Goal: Communication & Community: Answer question/provide support

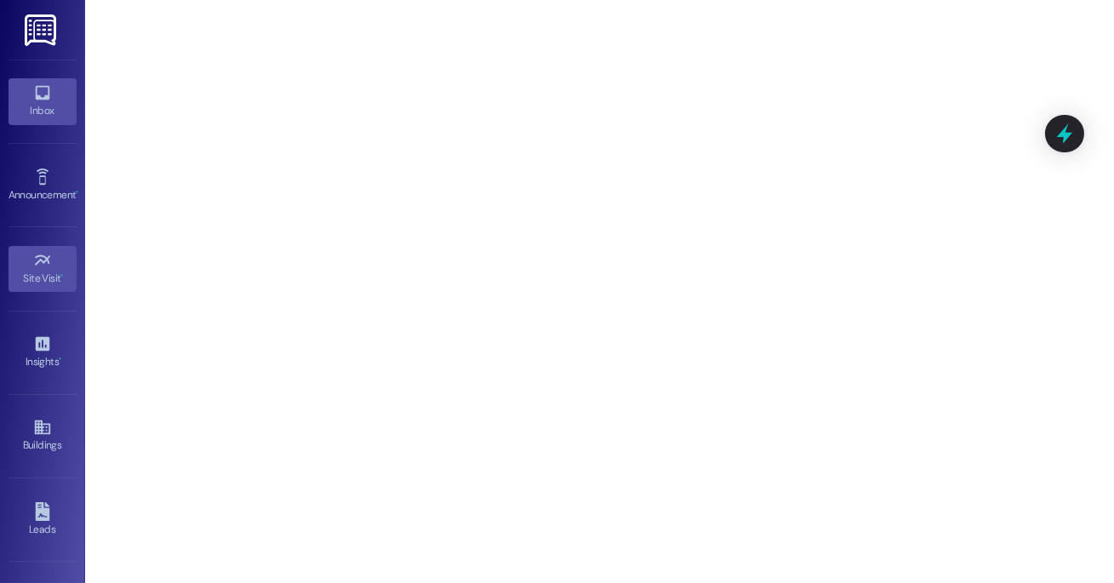
click at [33, 84] on icon at bounding box center [42, 92] width 19 height 19
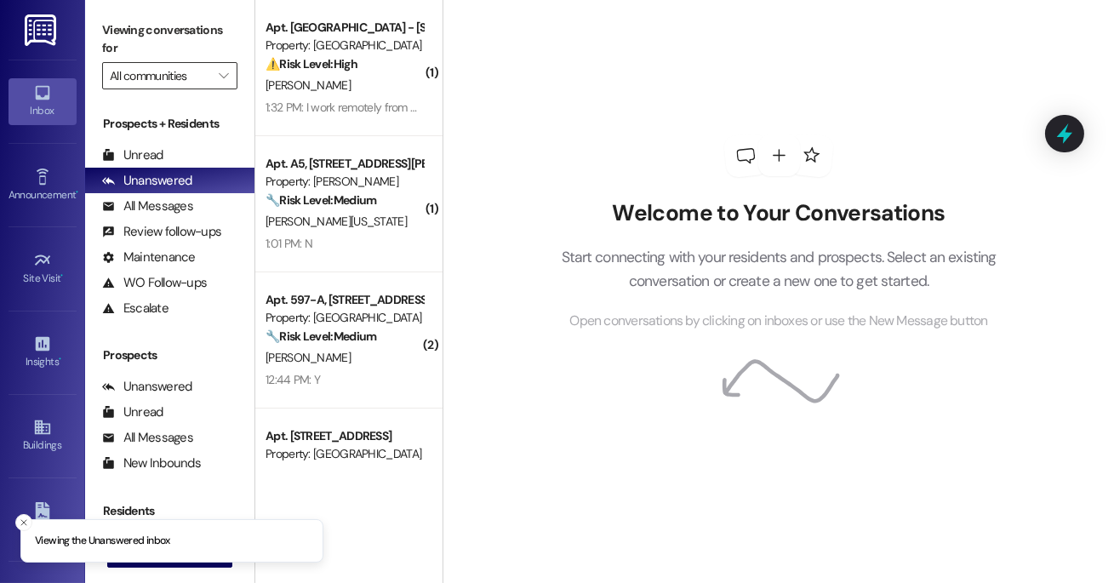
click at [161, 78] on input "All communities" at bounding box center [160, 75] width 100 height 27
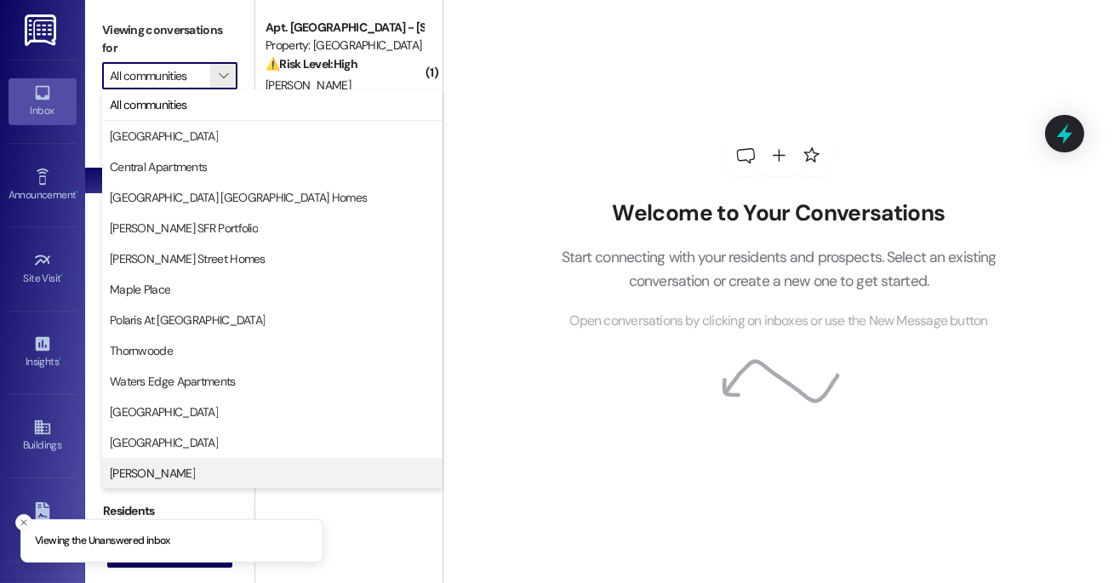
click at [184, 479] on span "[PERSON_NAME]" at bounding box center [272, 473] width 325 height 17
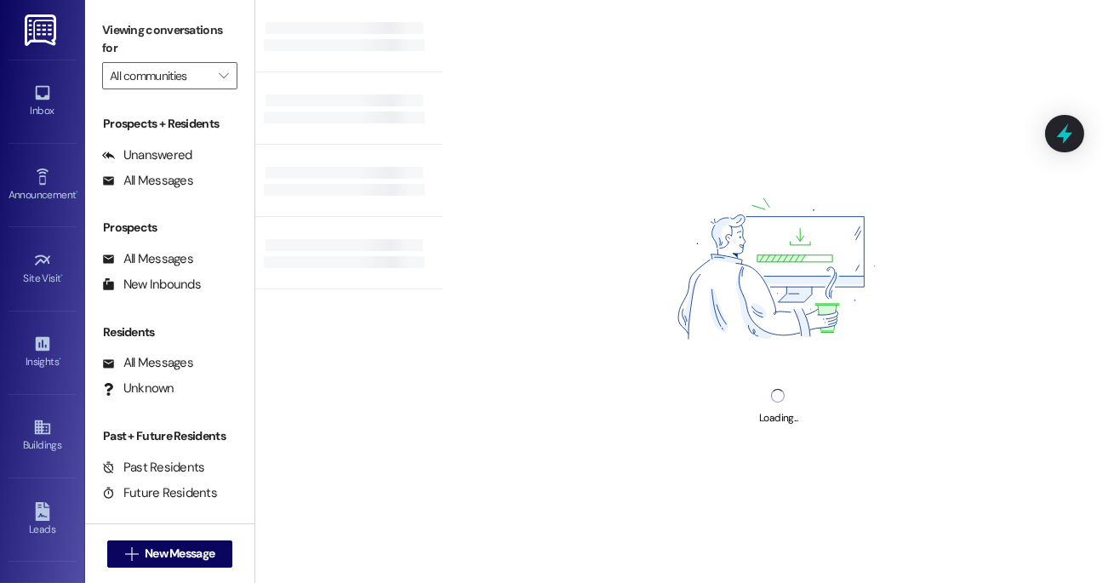
type input "[PERSON_NAME]"
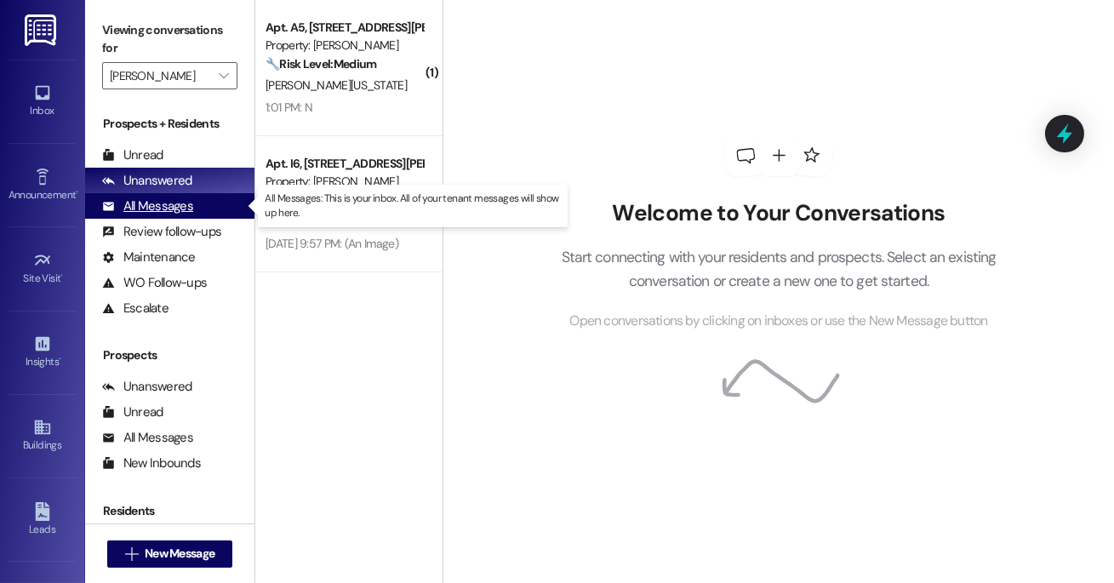
click at [153, 206] on div "All Messages" at bounding box center [147, 206] width 91 height 18
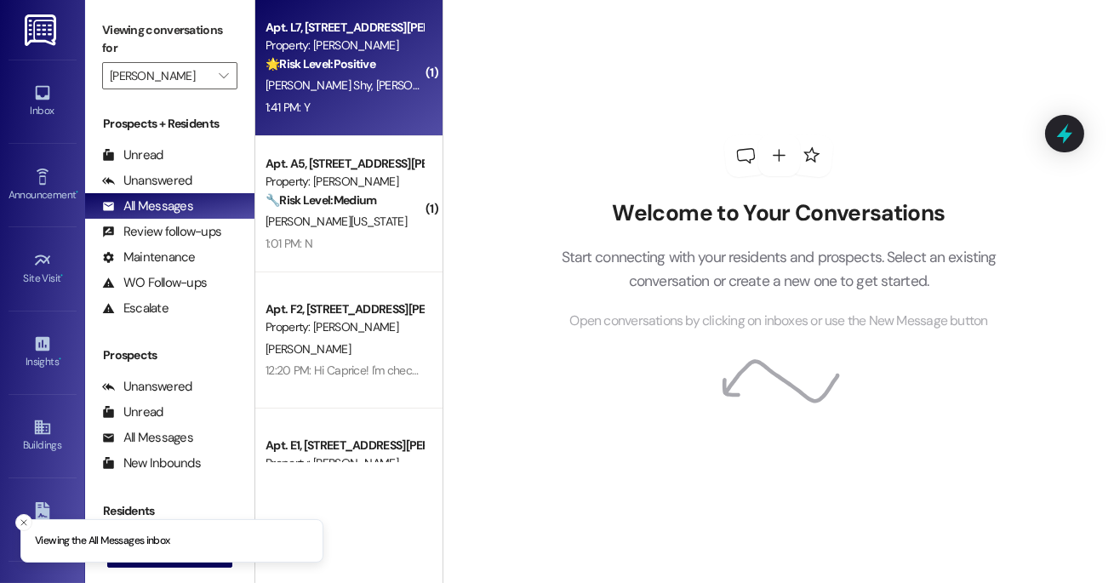
click at [341, 51] on div "Property: [PERSON_NAME]" at bounding box center [344, 46] width 157 height 18
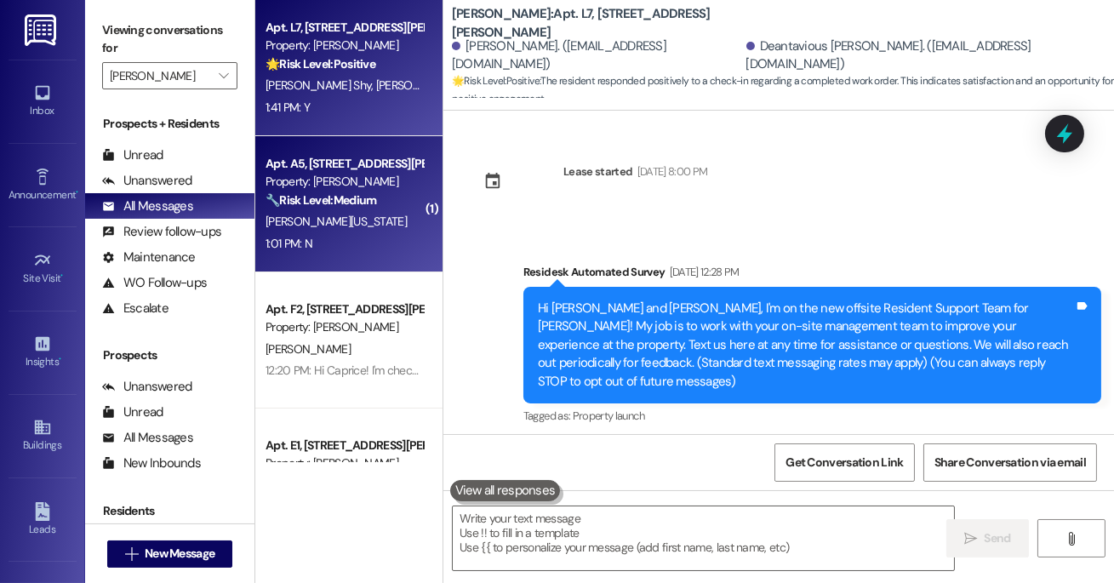
click at [339, 163] on div "Apt. A5, [STREET_ADDRESS][PERSON_NAME]" at bounding box center [344, 164] width 157 height 18
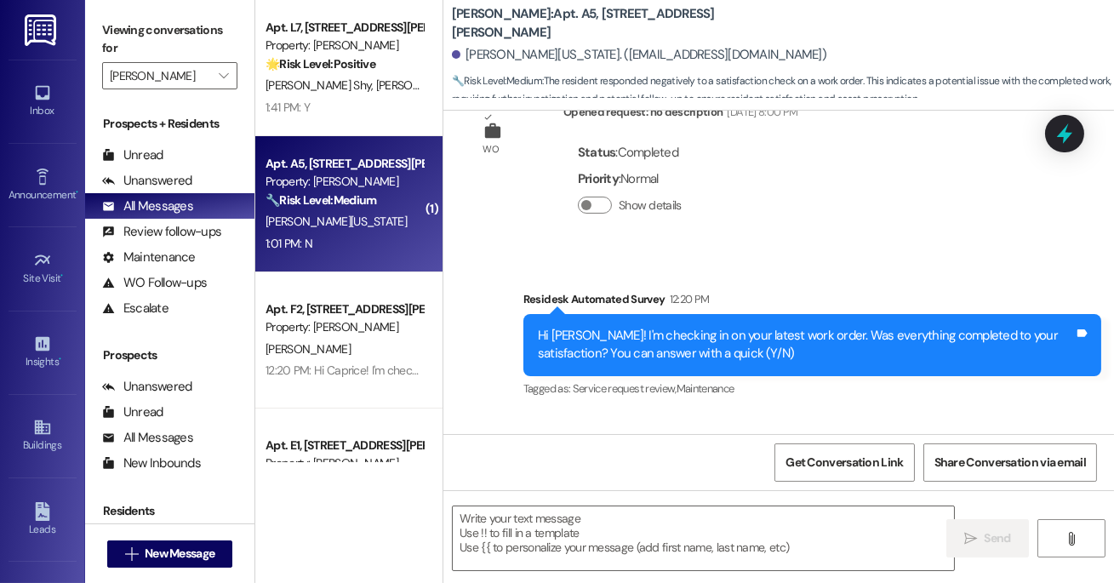
type textarea "Fetching suggested responses. Please feel free to read through the conversation…"
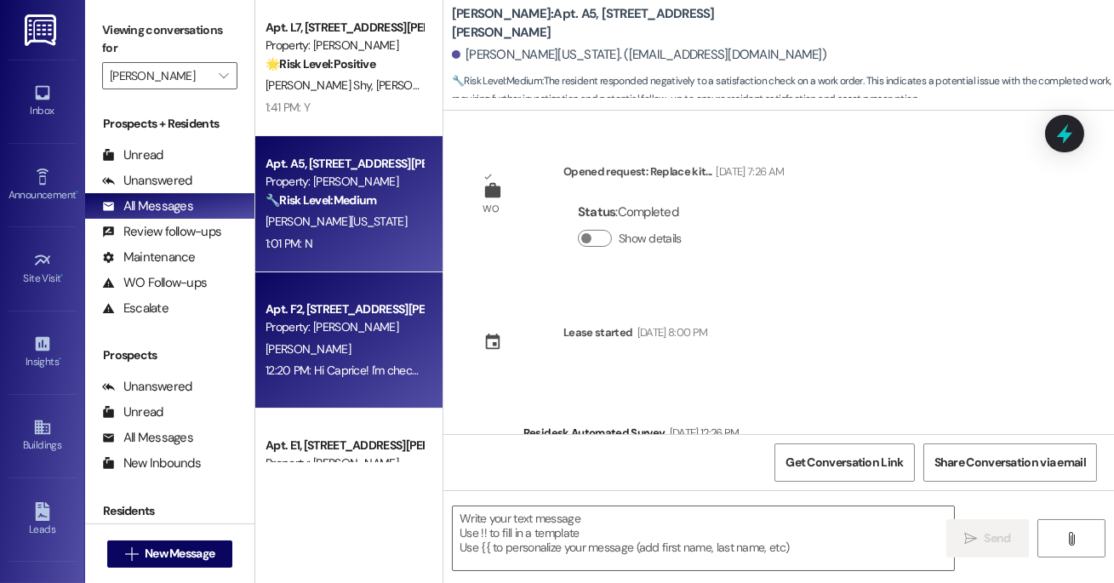
click at [323, 337] on div "Apt. F2, [STREET_ADDRESS][PERSON_NAME] Property: [PERSON_NAME]" at bounding box center [344, 319] width 161 height 40
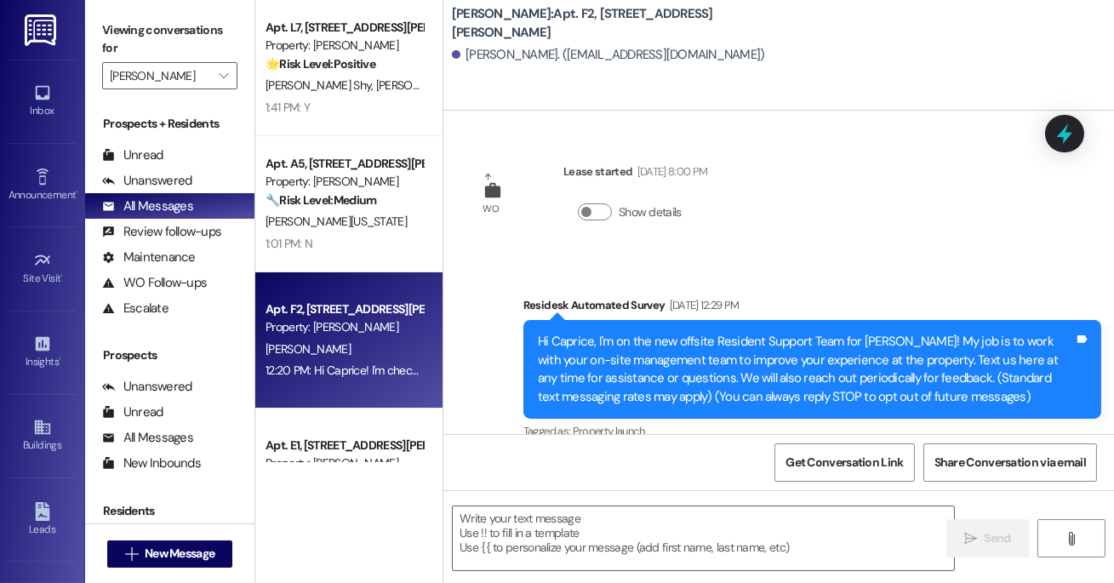
type textarea "Fetching suggested responses. Please feel free to read through the conversation…"
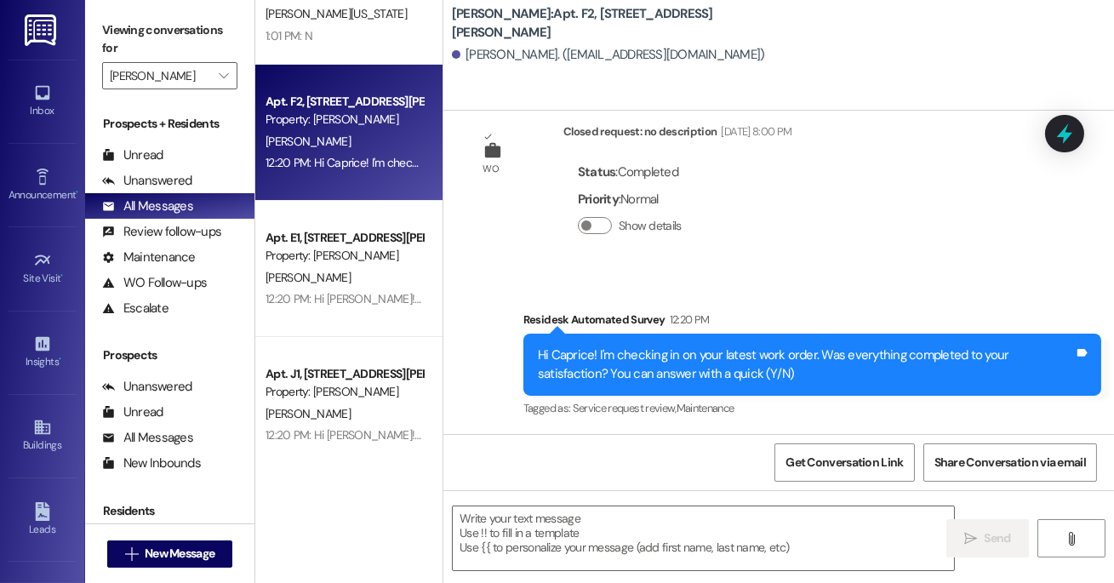
scroll to position [228, 0]
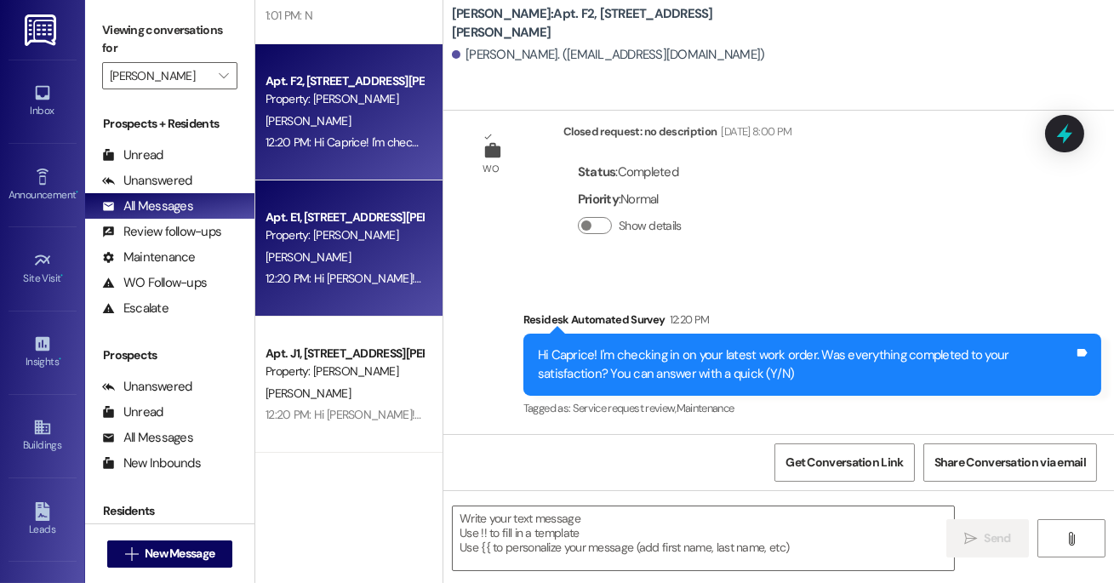
click at [359, 255] on div "[PERSON_NAME]" at bounding box center [344, 257] width 161 height 21
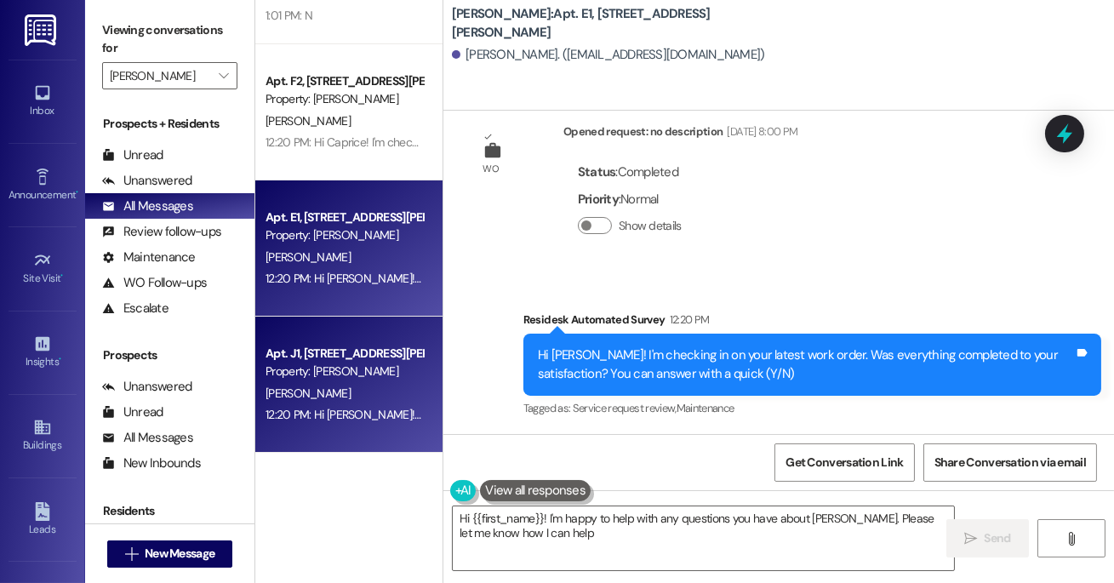
type textarea "Hi {{first_name}}! I'm happy to help with any questions you have about [PERSON_…"
click at [358, 377] on div "Property: [PERSON_NAME]" at bounding box center [344, 372] width 157 height 18
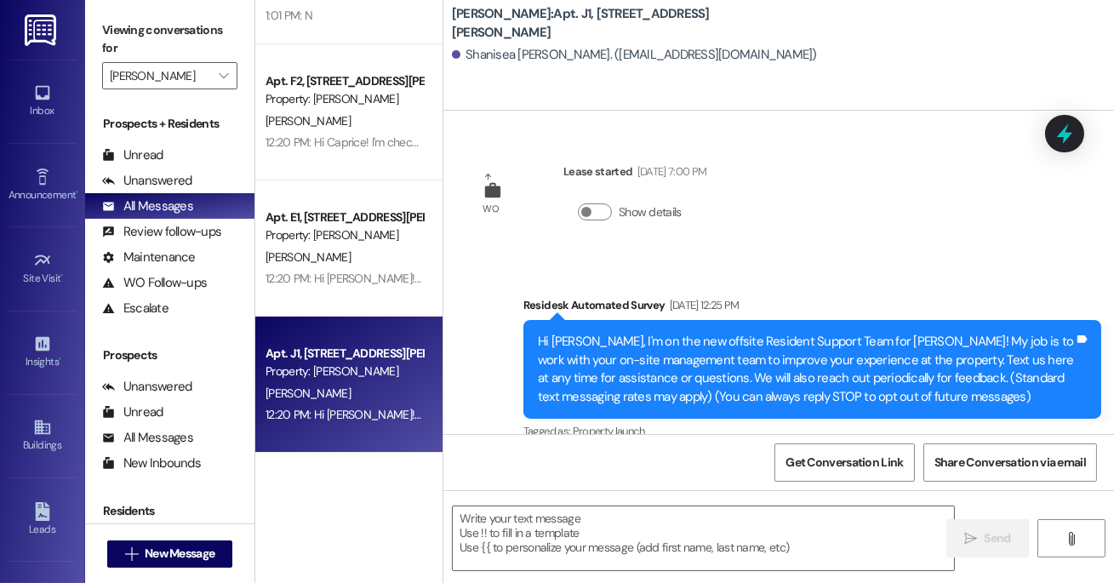
type textarea "Fetching suggested responses. Please feel free to read through the conversation…"
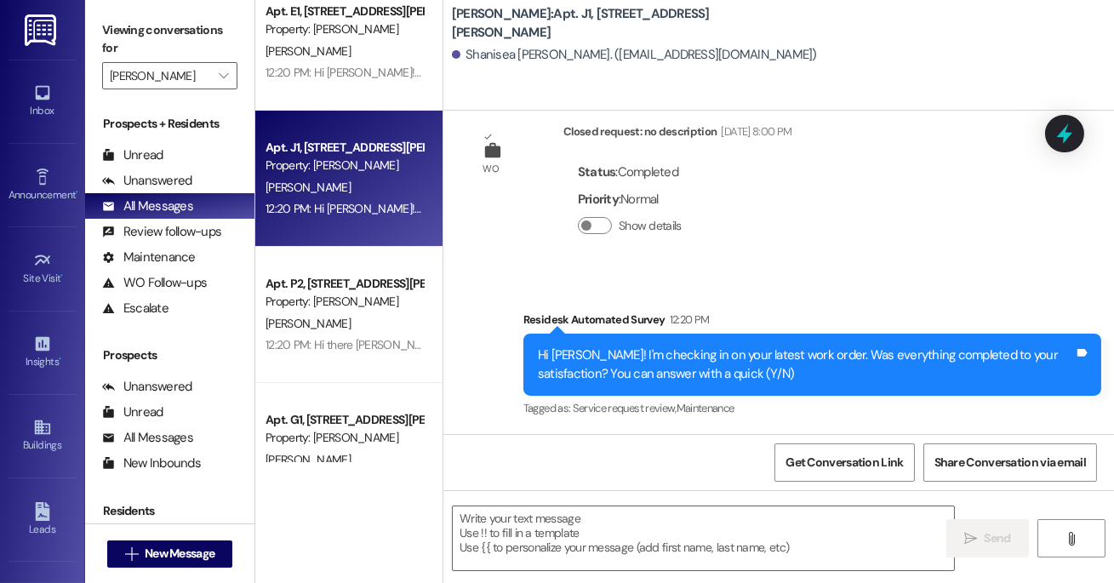
scroll to position [449, 0]
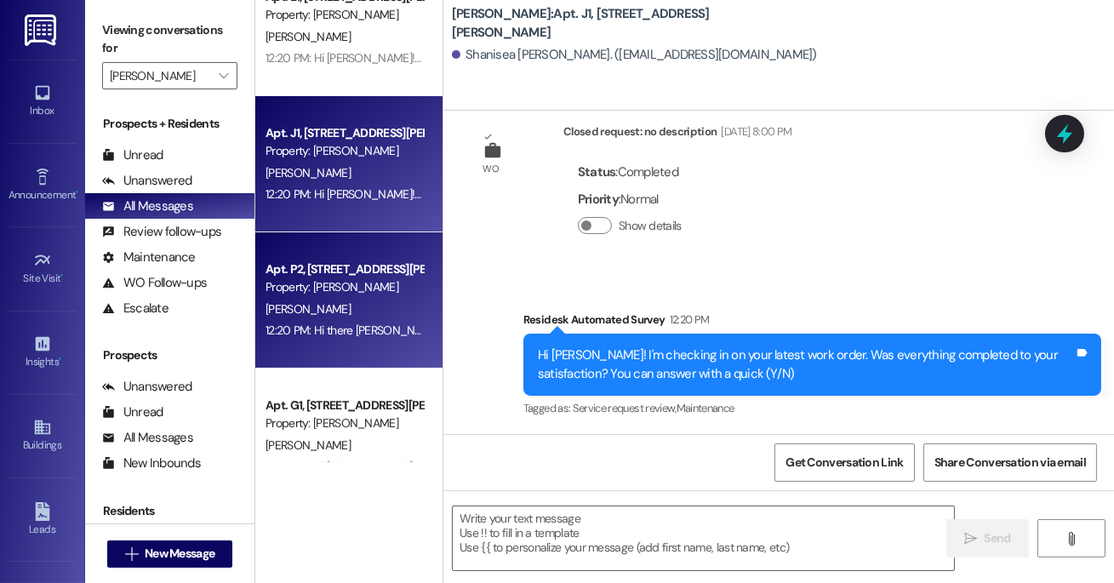
click at [324, 300] on div "[PERSON_NAME]" at bounding box center [344, 309] width 161 height 21
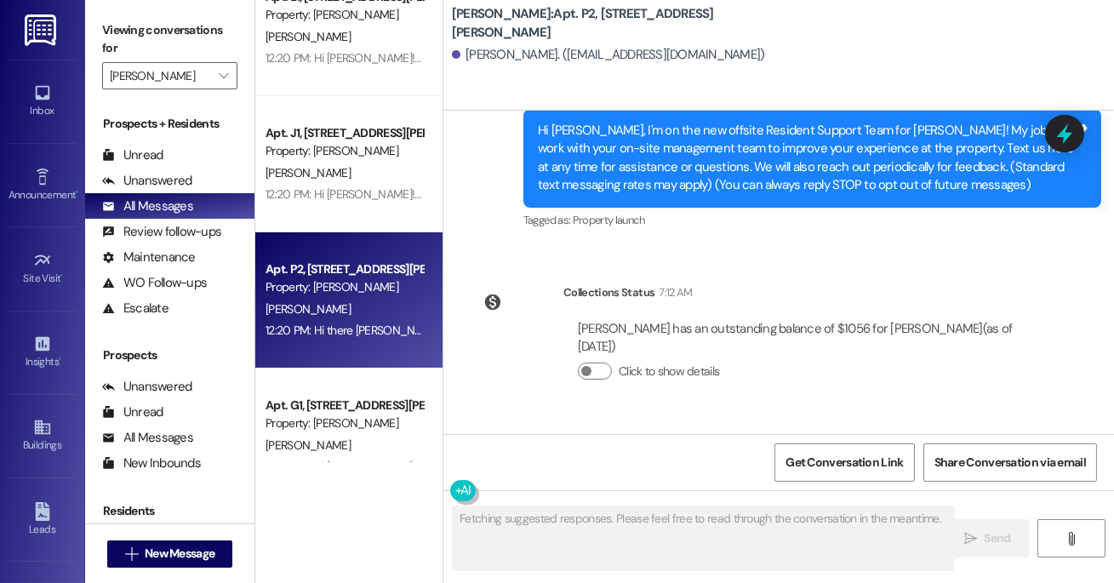
scroll to position [520, 0]
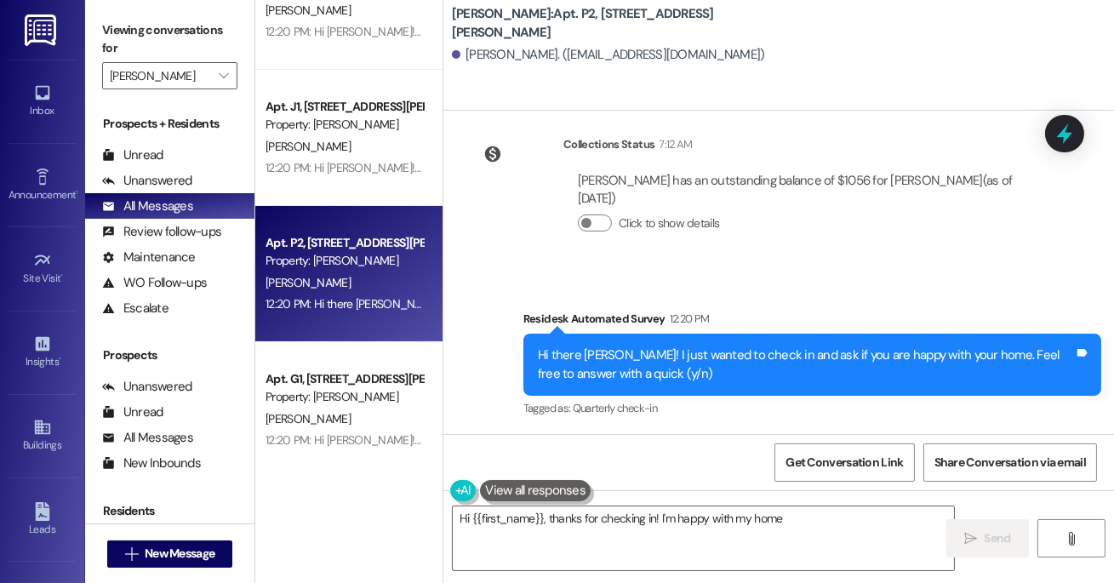
type textarea "Hi {{first_name}}, thanks for checking in! I'm happy with my home."
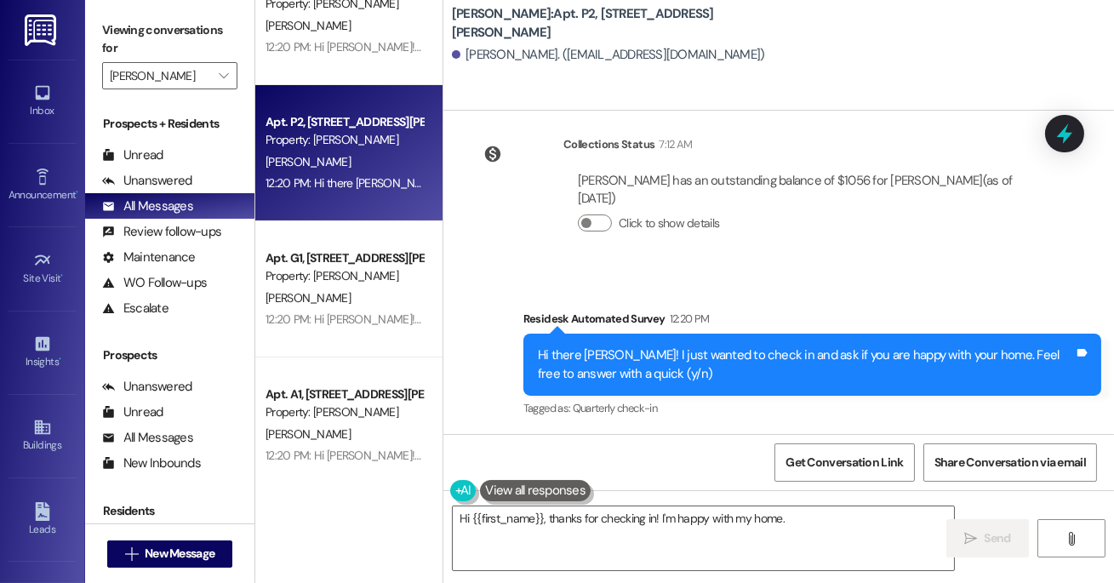
scroll to position [626, 0]
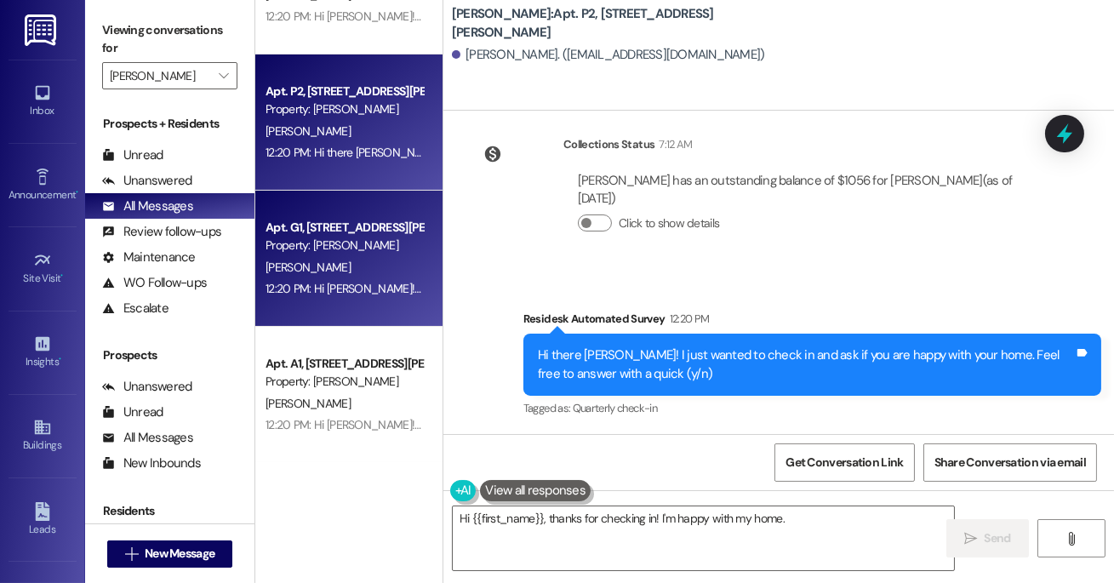
click at [324, 242] on div "Property: [PERSON_NAME]" at bounding box center [344, 246] width 157 height 18
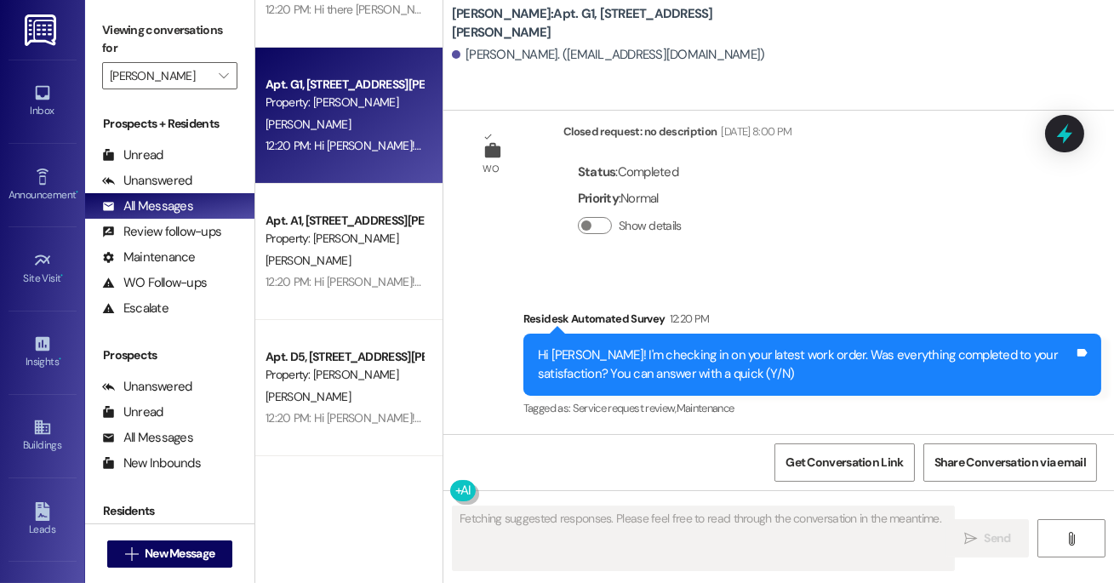
scroll to position [835, 0]
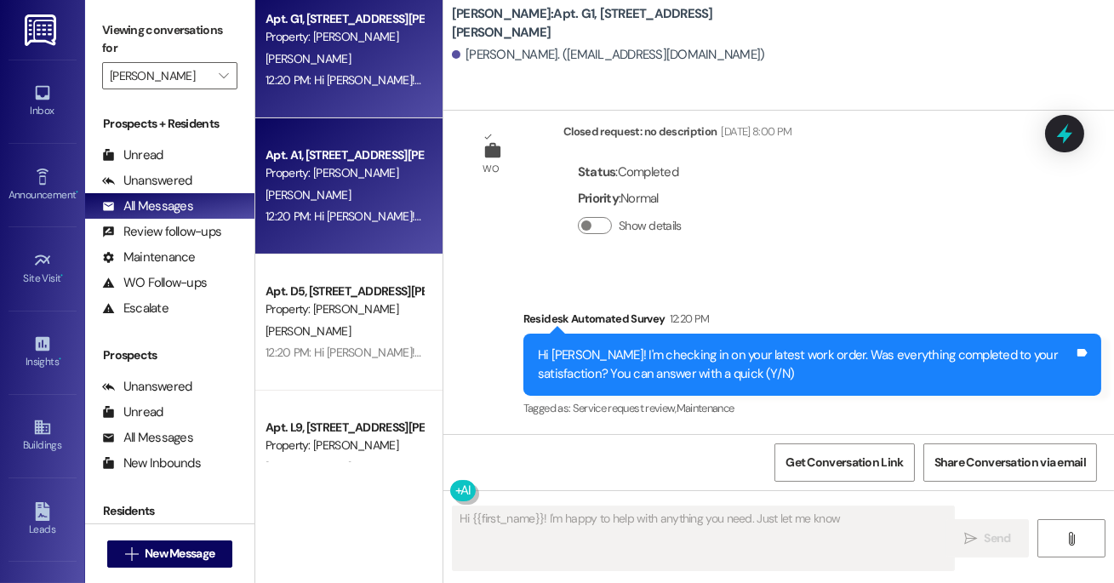
type textarea "Hi {{first_name}}! I'm happy to help with anything you need. Just let me know!"
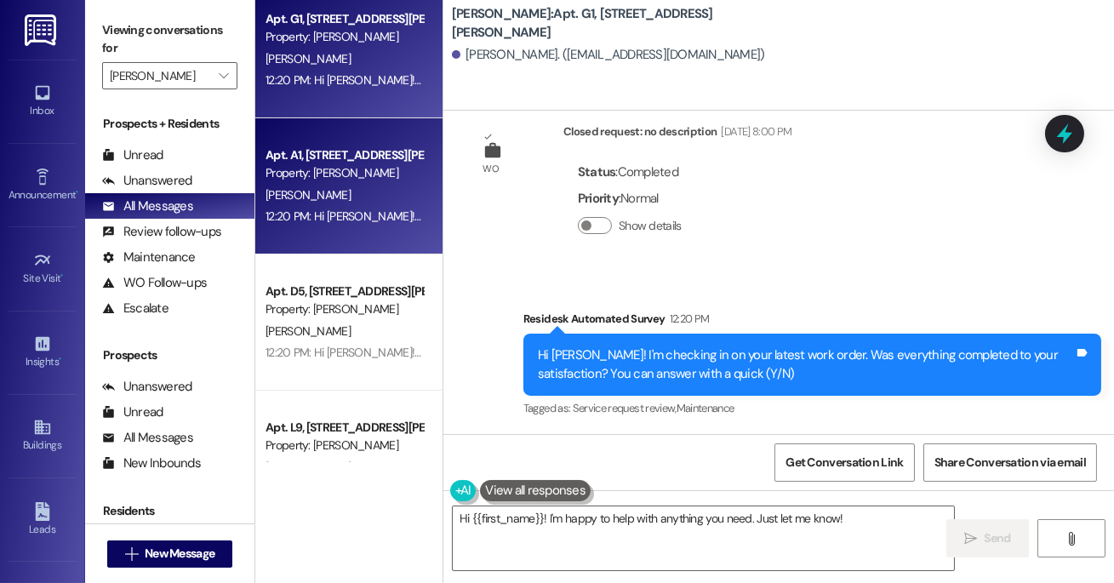
click at [311, 186] on div "[PERSON_NAME]" at bounding box center [344, 195] width 161 height 21
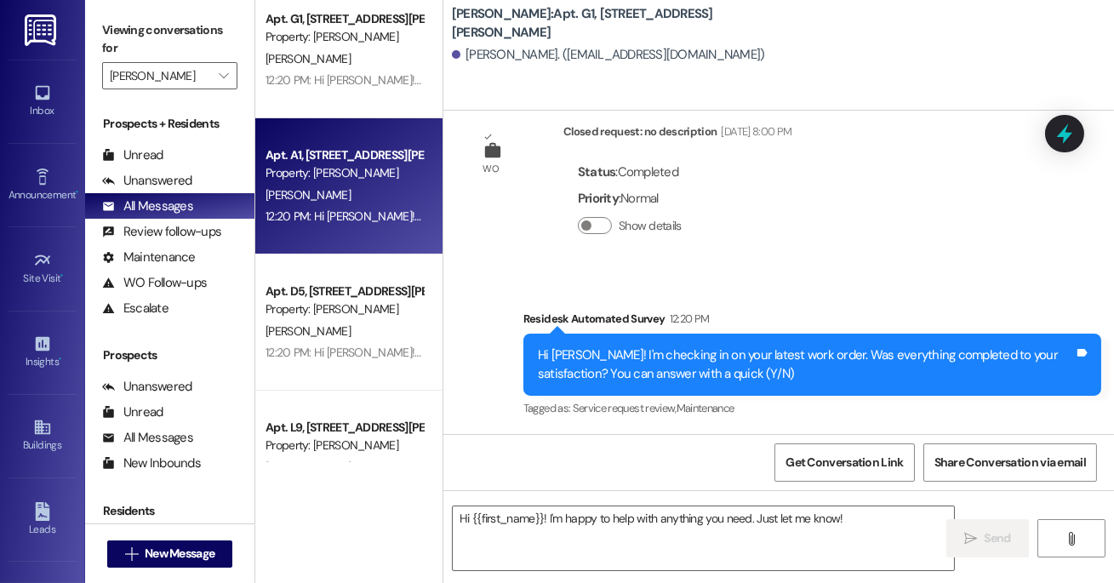
type textarea "Fetching suggested responses. Please feel free to read through the conversation…"
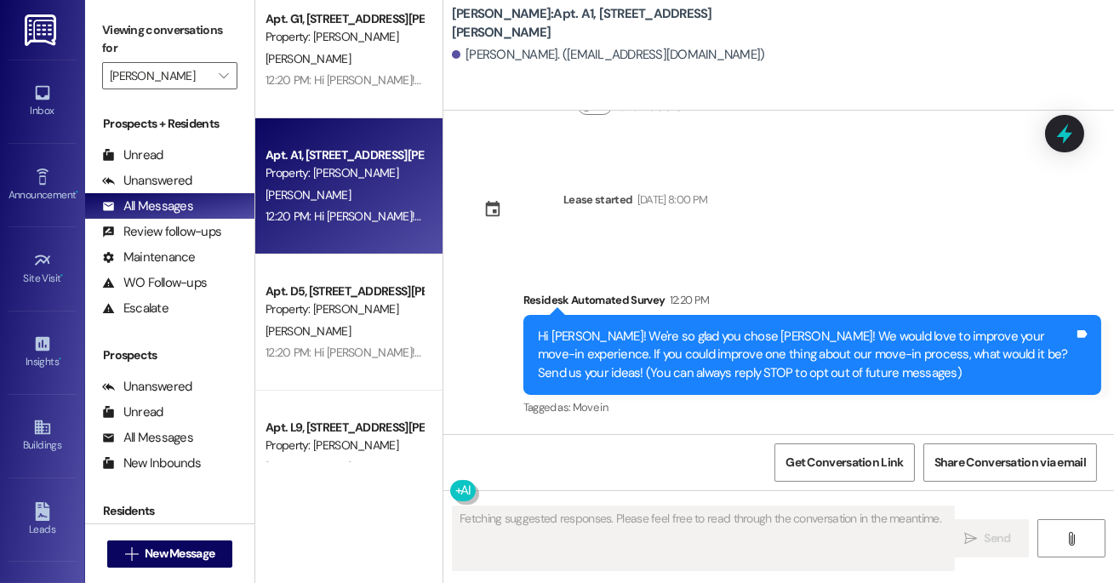
scroll to position [158, 0]
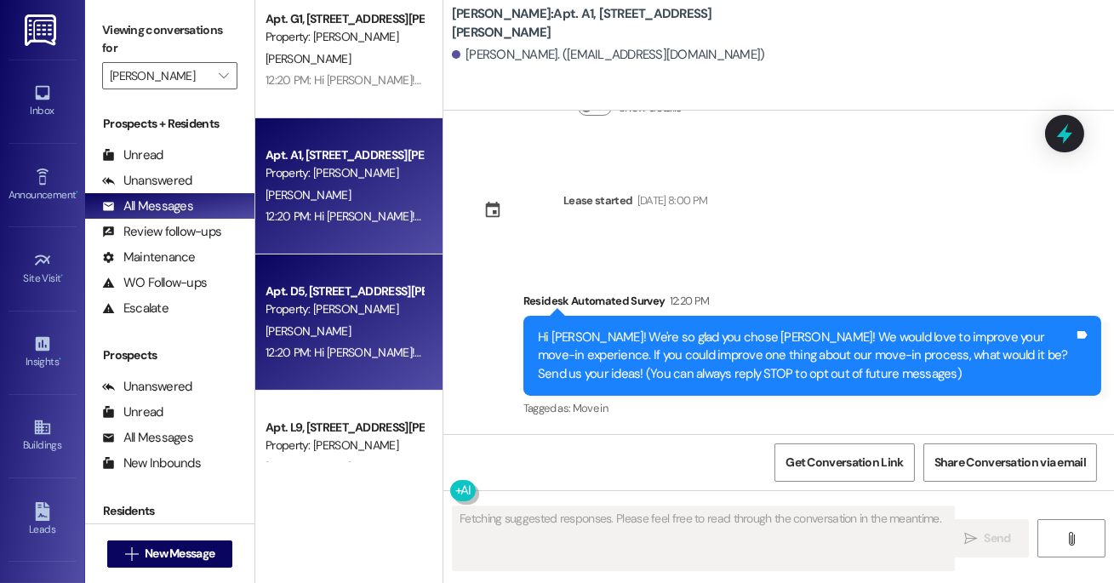
click at [396, 315] on div "Property: [PERSON_NAME]" at bounding box center [344, 309] width 157 height 18
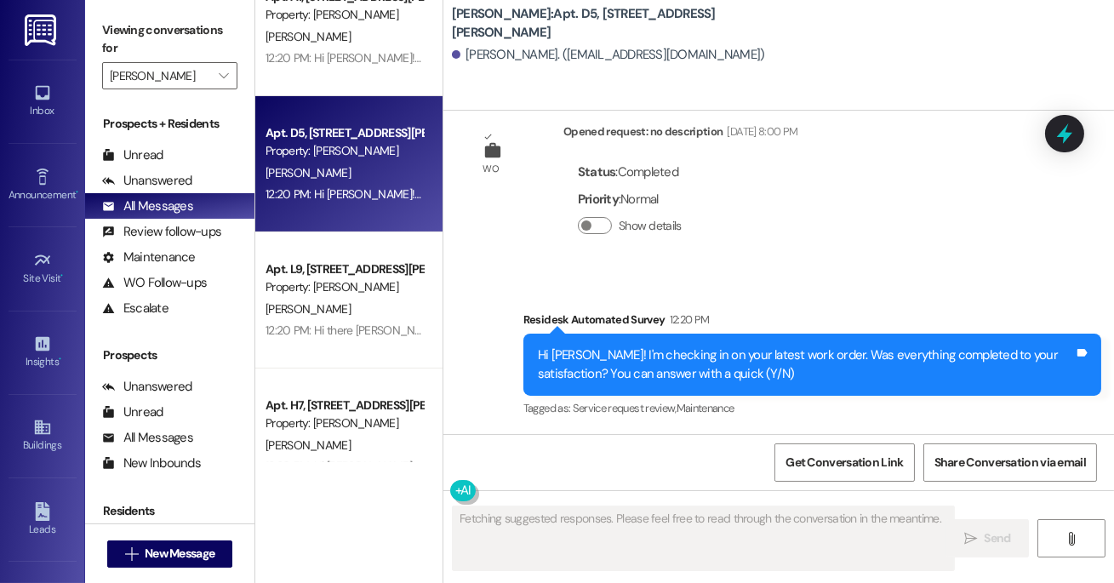
scroll to position [996, 0]
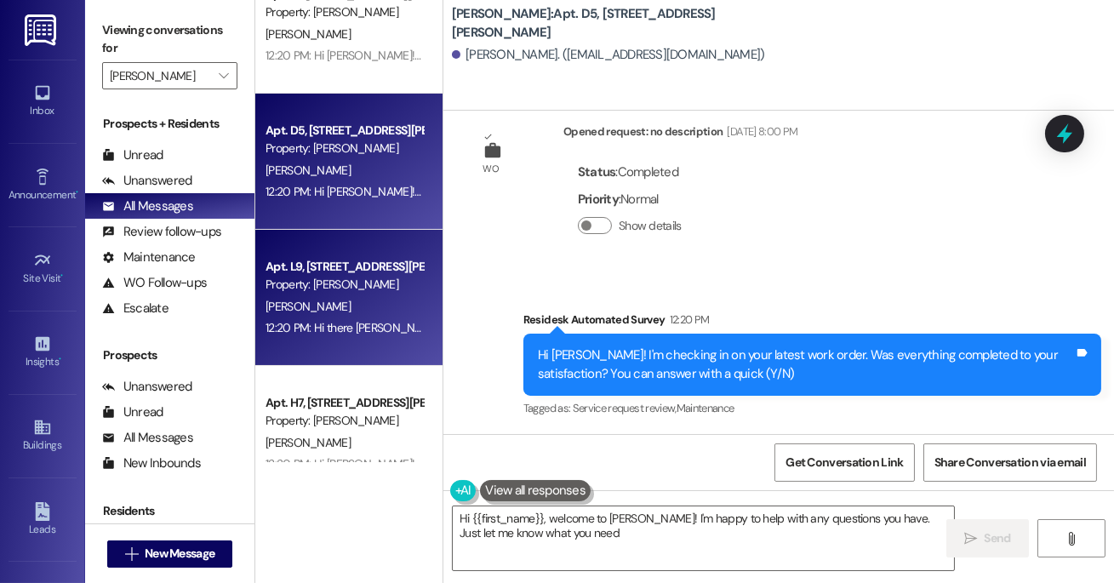
type textarea "Hi {{first_name}}, welcome to [PERSON_NAME]! I'm happy to help with any questio…"
click at [323, 283] on div "Property: [PERSON_NAME]" at bounding box center [344, 285] width 157 height 18
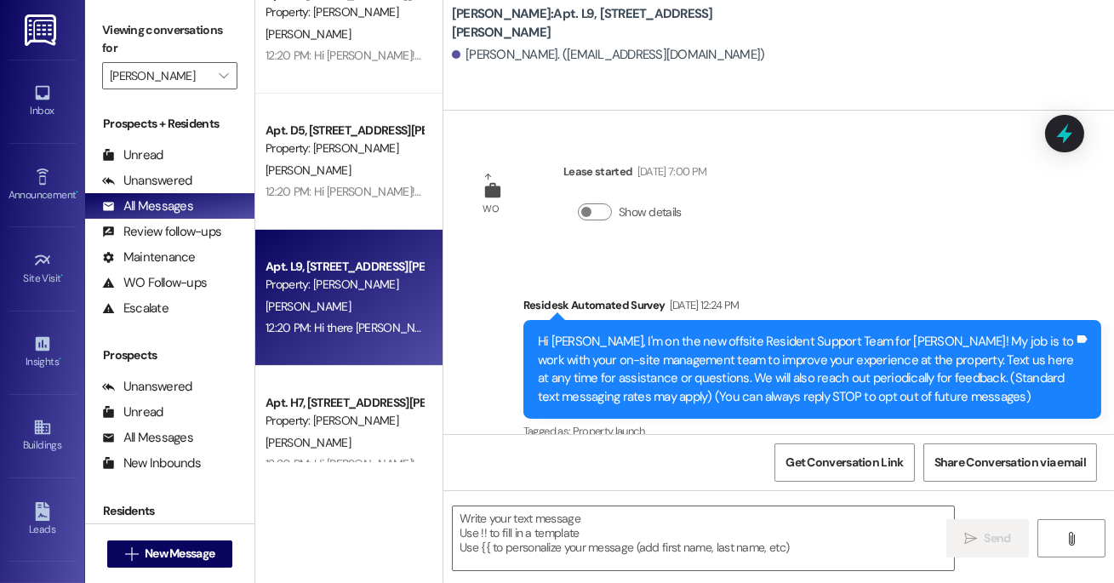
type textarea "Fetching suggested responses. Please feel free to read through the conversation…"
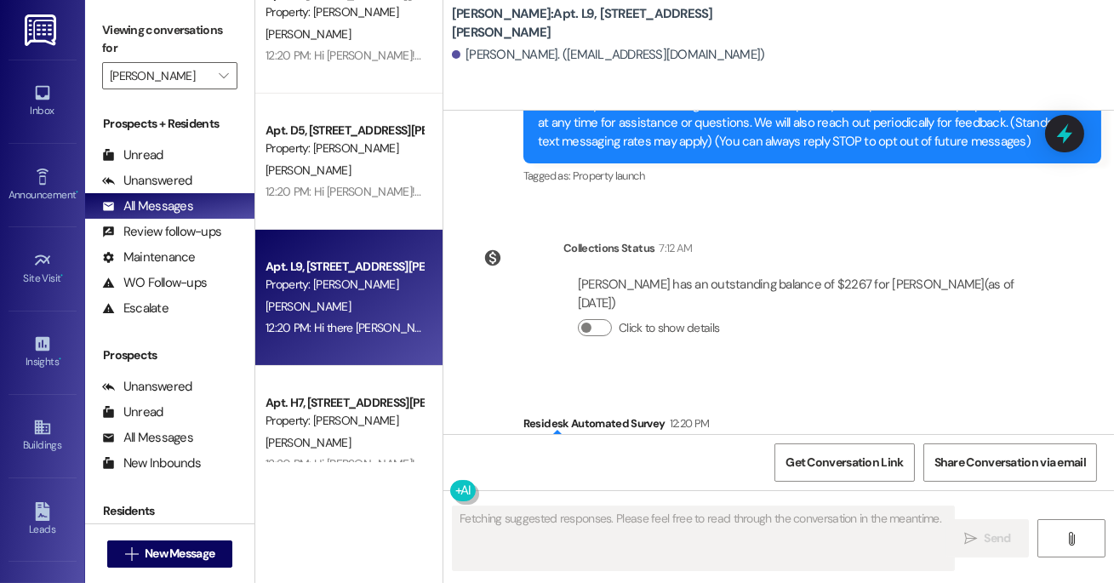
scroll to position [340, 0]
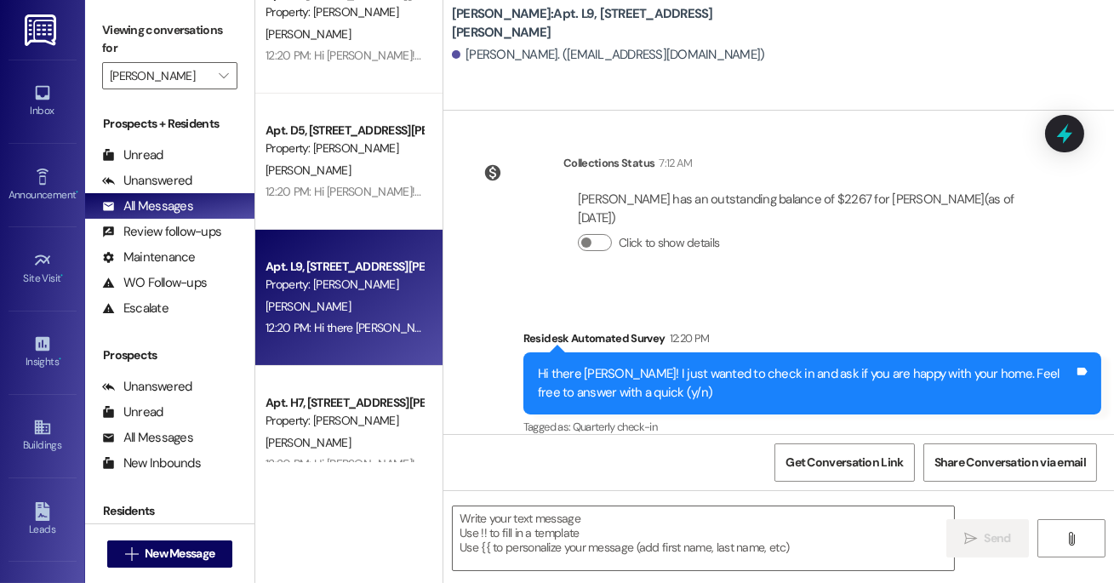
click at [386, 392] on div "Apt. H7, [STREET_ADDRESS][PERSON_NAME] Property: [PERSON_NAME]" at bounding box center [344, 412] width 161 height 40
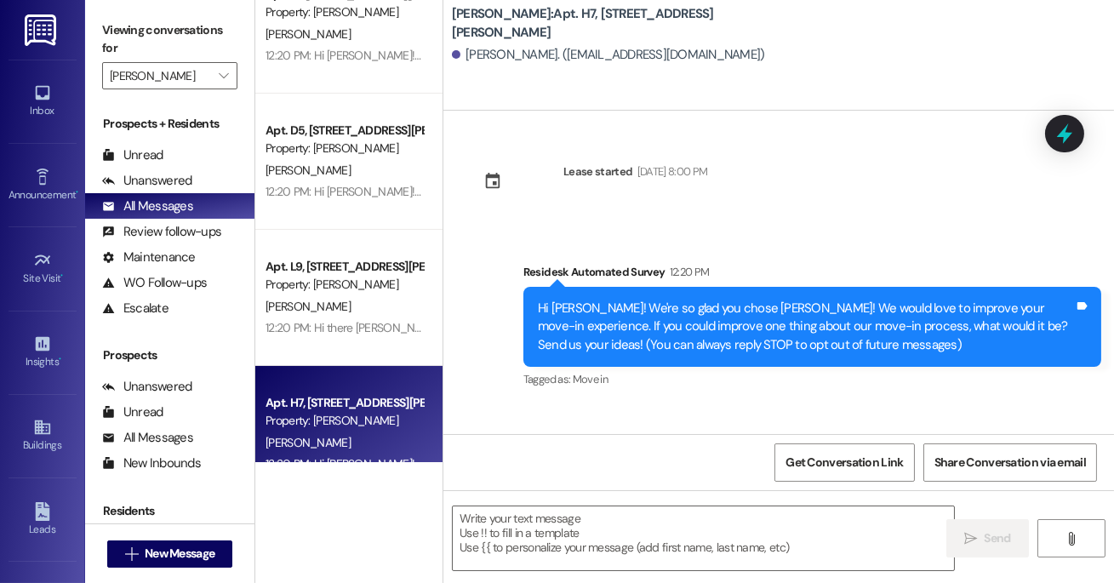
scroll to position [0, 0]
type textarea "Fetching suggested responses. Please feel free to read through the conversation…"
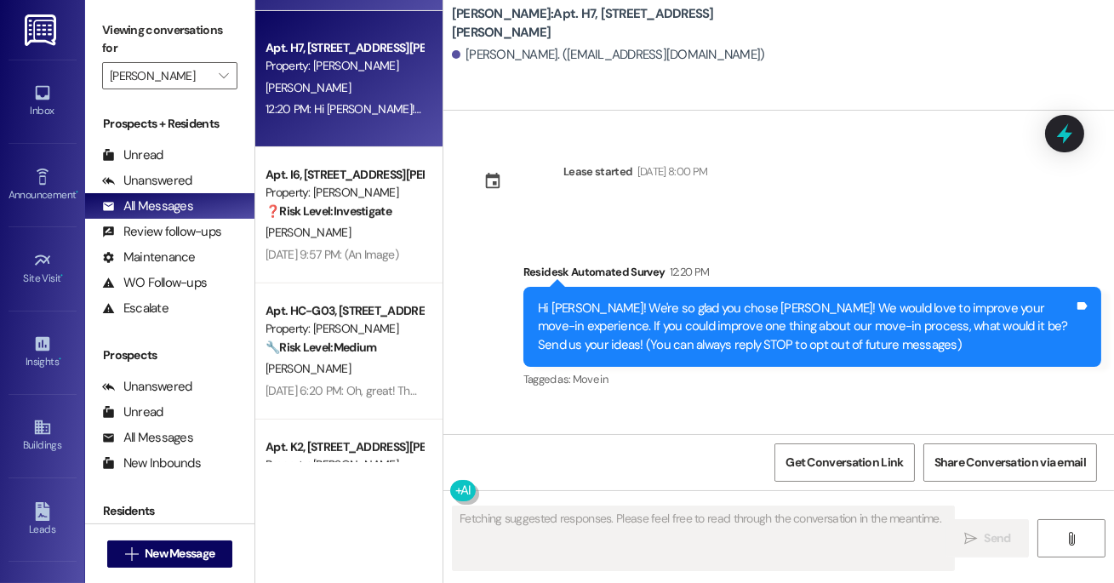
scroll to position [1379, 0]
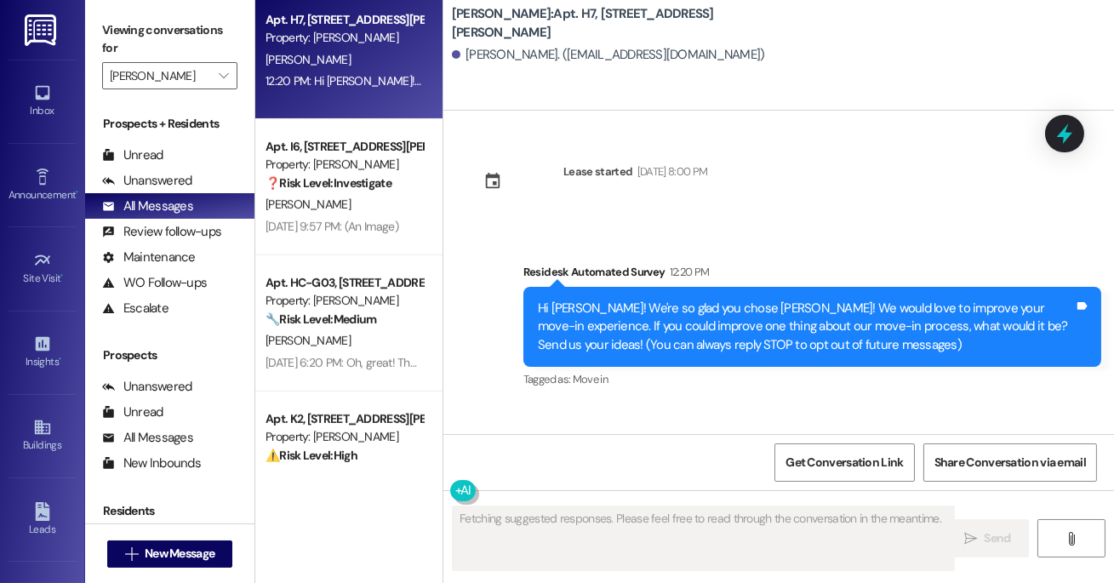
click at [308, 203] on span "[PERSON_NAME]" at bounding box center [308, 204] width 85 height 15
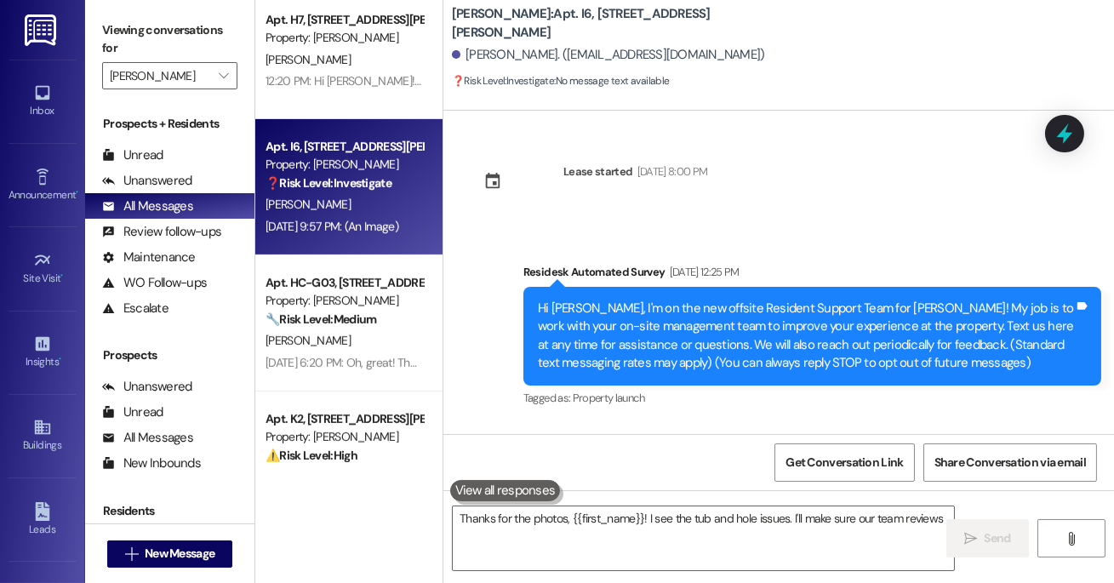
scroll to position [7591, 0]
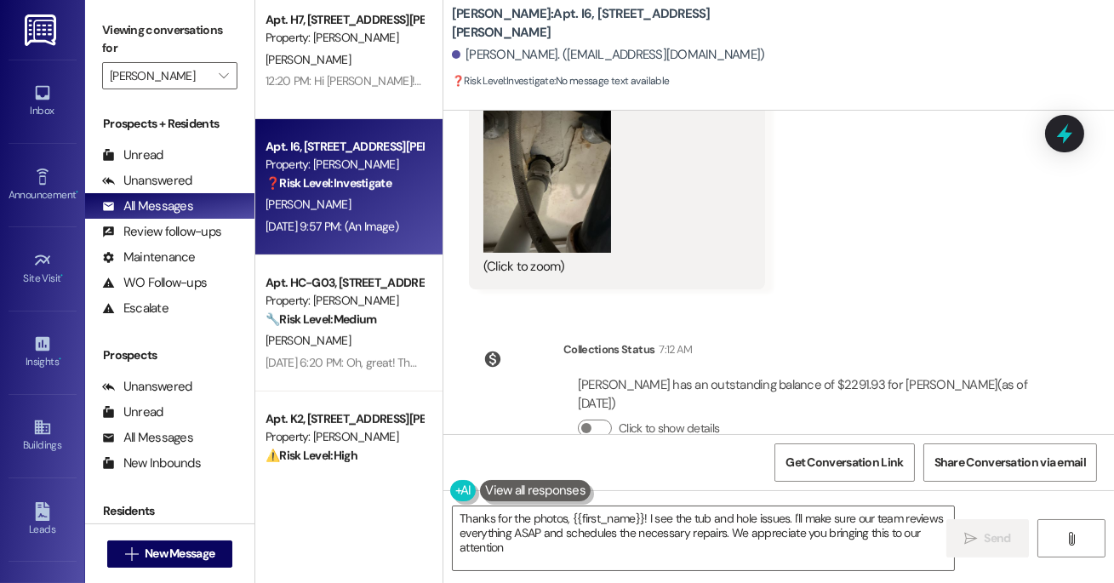
type textarea "Thanks for the photos, {{first_name}}! I see the tub and hole issues. I'll make…"
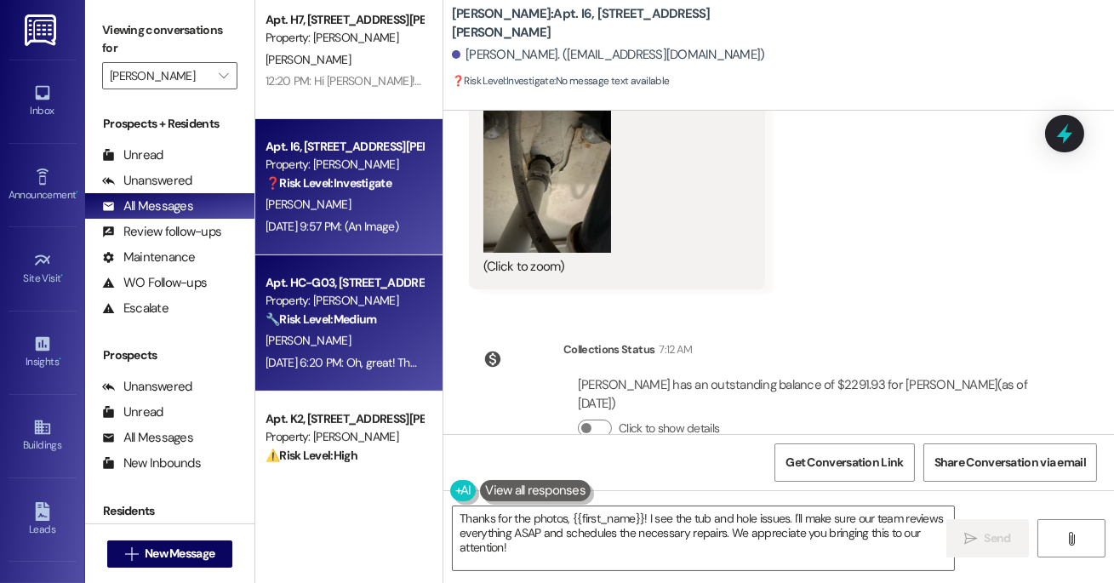
click at [374, 306] on div "Property: [PERSON_NAME]" at bounding box center [344, 301] width 157 height 18
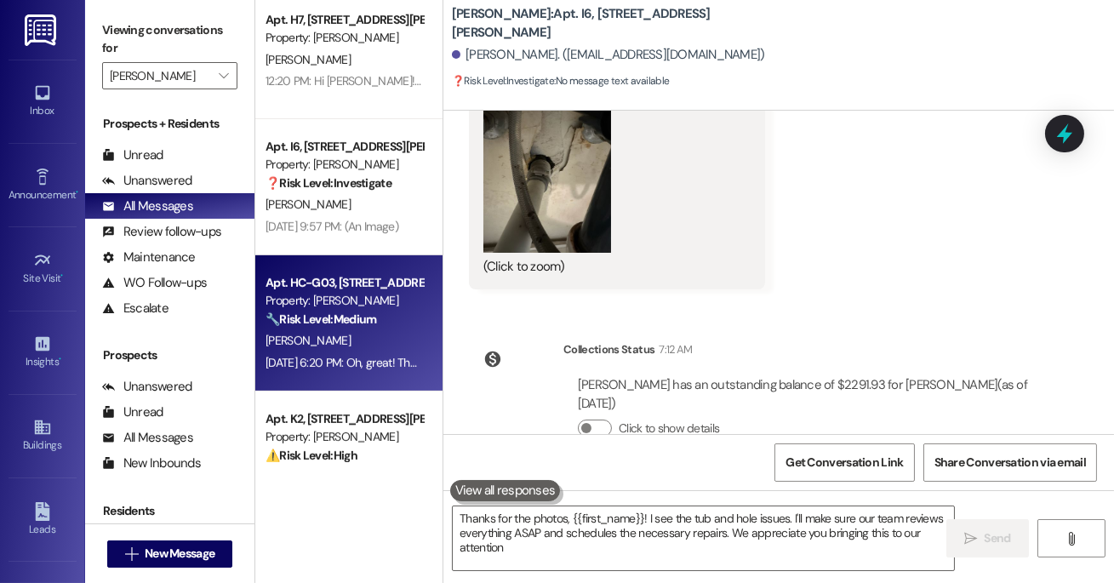
type textarea "Thanks for the photos, {{first_name}}! I see the tub and hole issues. I'll make…"
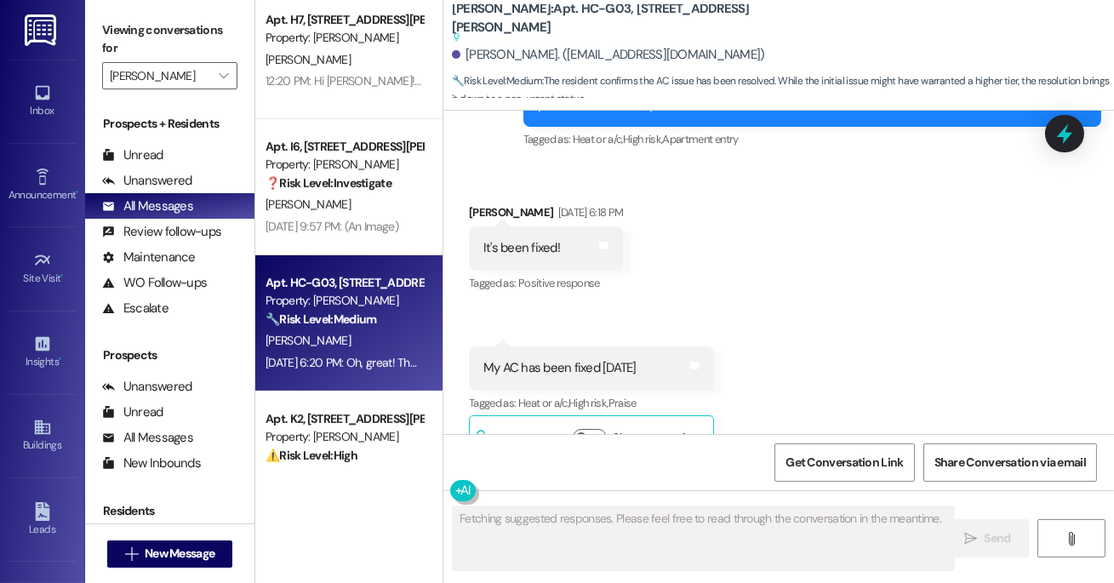
scroll to position [4812, 0]
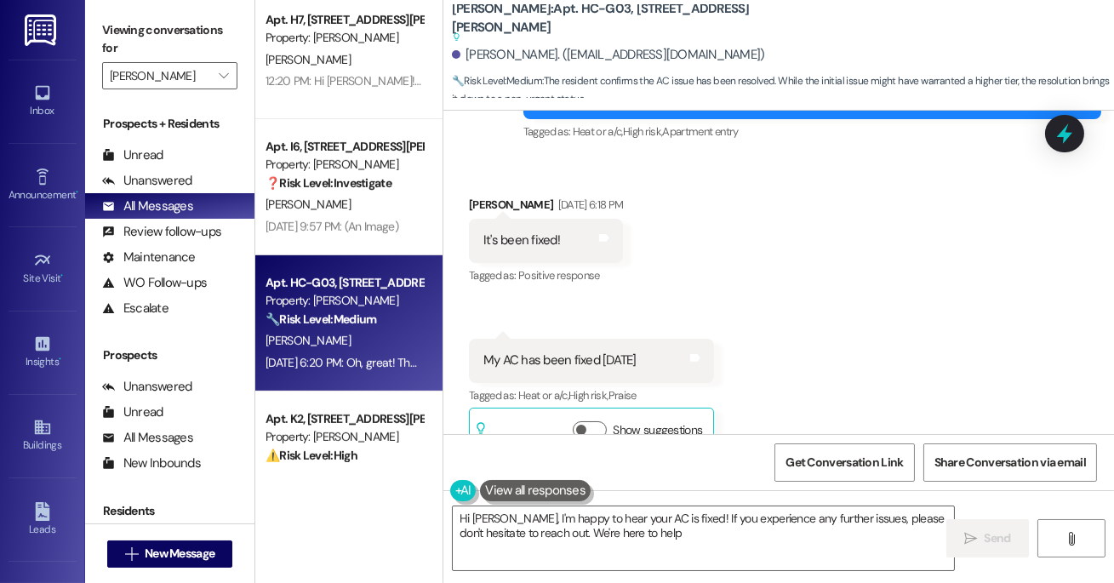
type textarea "Hi [PERSON_NAME], I'm happy to hear your AC is fixed! If you experience any fur…"
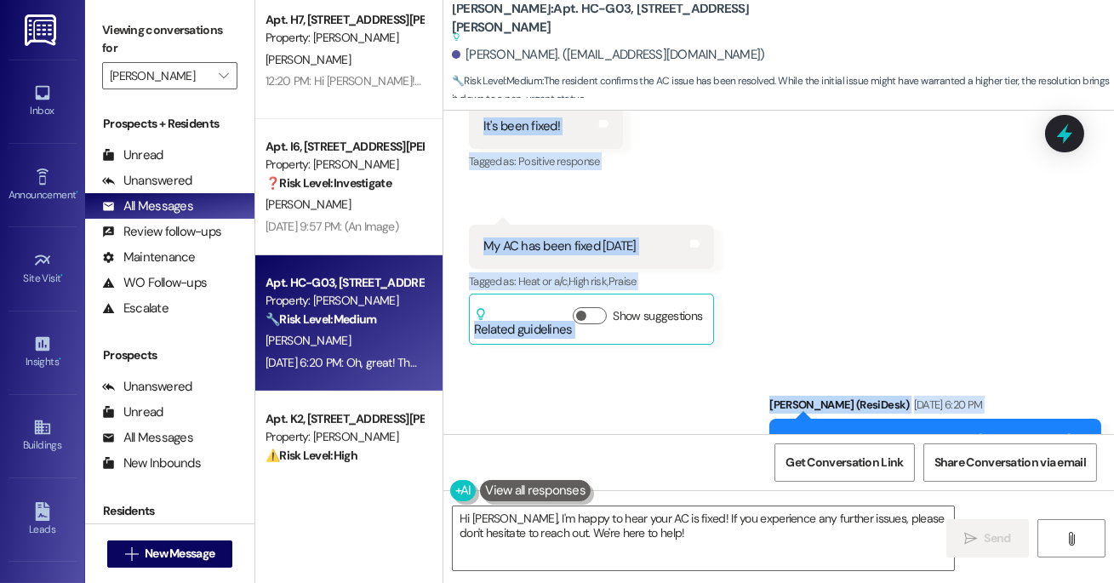
scroll to position [4956, 0]
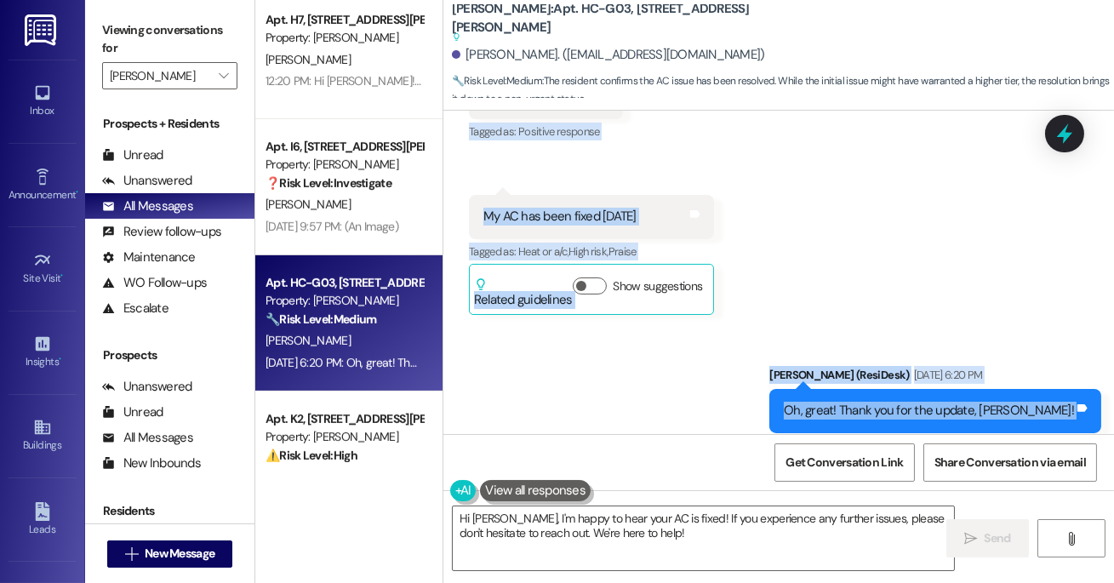
drag, startPoint x: 470, startPoint y: 163, endPoint x: 1088, endPoint y: 382, distance: 655.6
click at [1088, 382] on div "WO Opened request: Bathroom si... [DATE] 6:28 AM Status : Open Show details WO …" at bounding box center [778, 272] width 671 height 323
copy div "[PERSON_NAME] Question [DATE] 5:46 PM Can I please know why my AC still is not …"
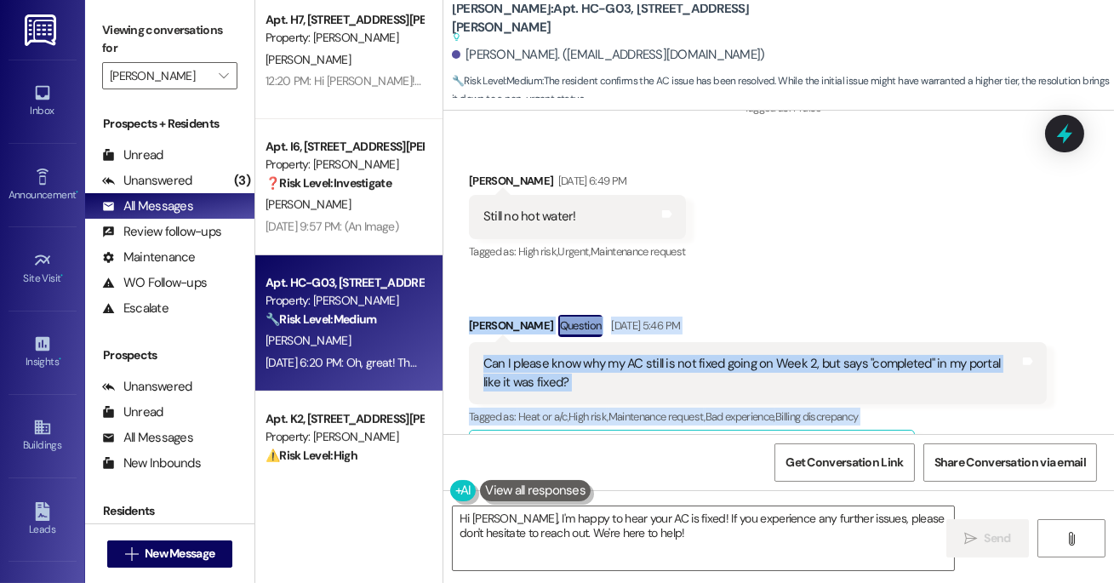
scroll to position [3745, 0]
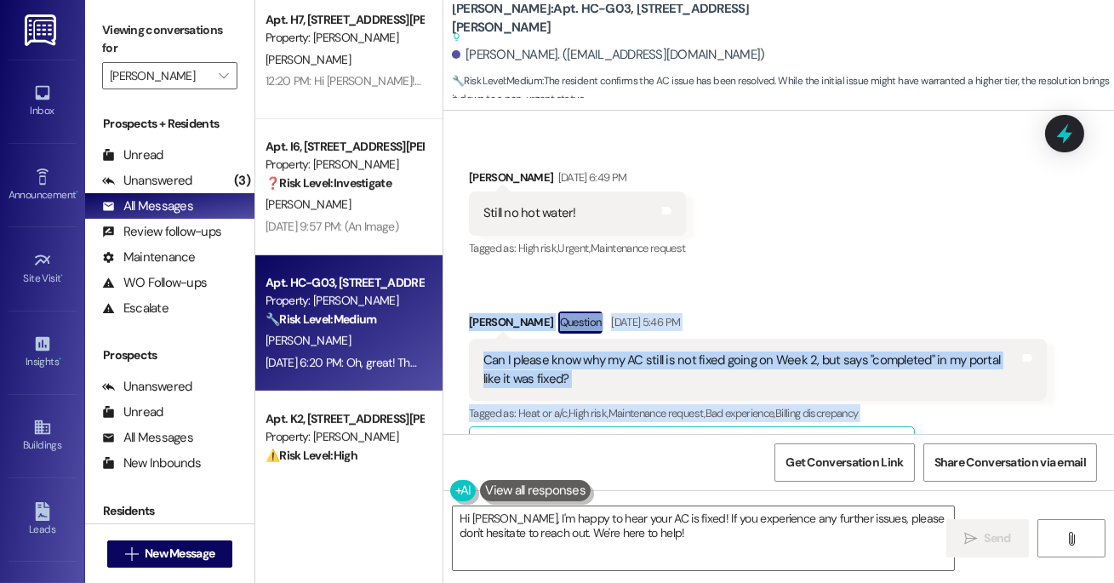
click at [796, 232] on div "Received via SMS [PERSON_NAME] [DATE] 6:49 PM Still no hot water! Tags and note…" at bounding box center [778, 309] width 671 height 359
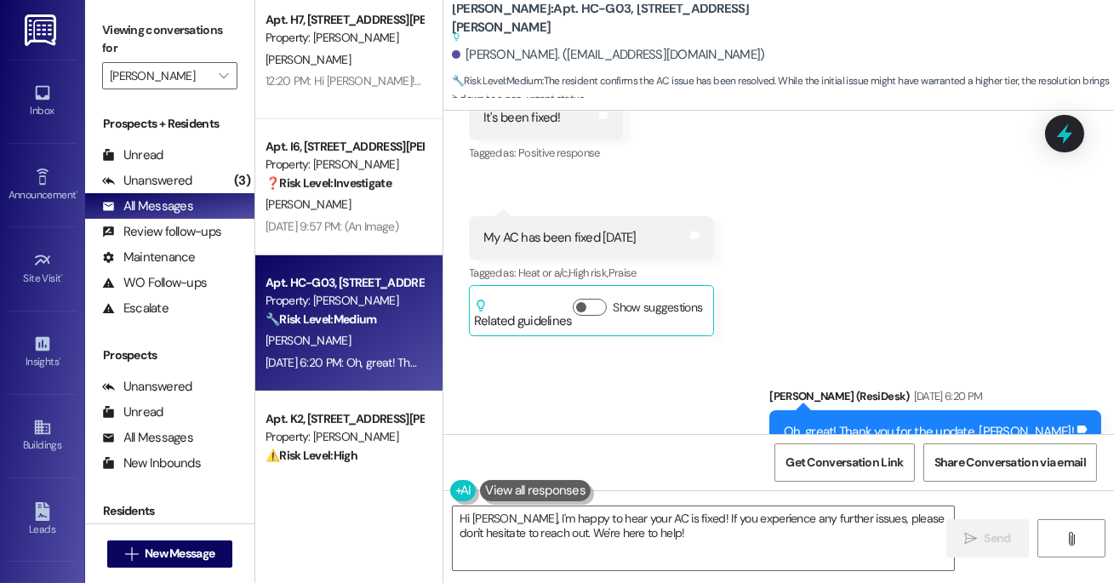
scroll to position [4934, 0]
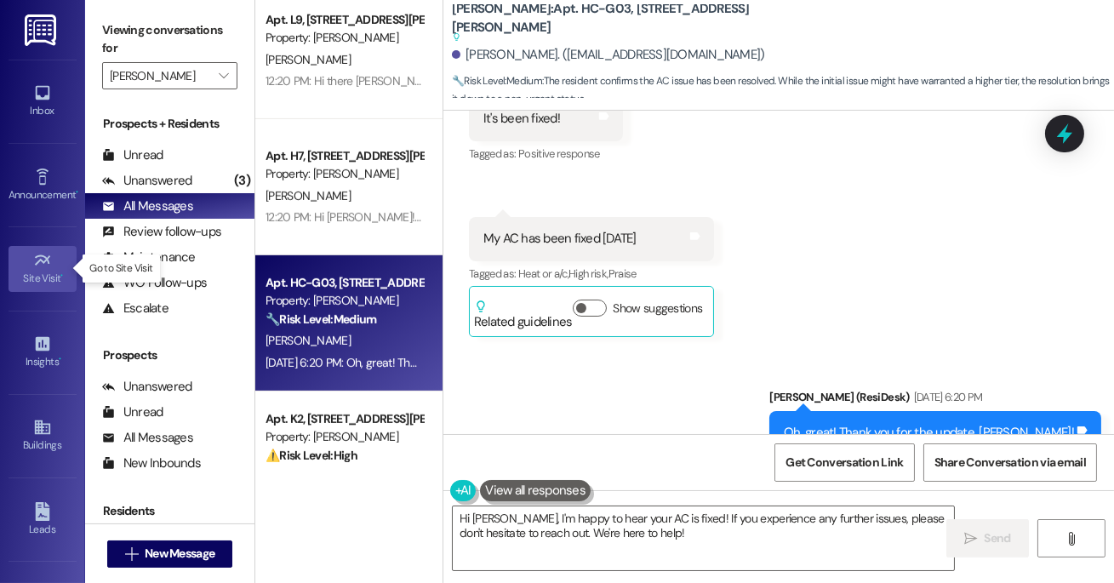
click at [37, 287] on link "Site Visit •" at bounding box center [43, 269] width 68 height 46
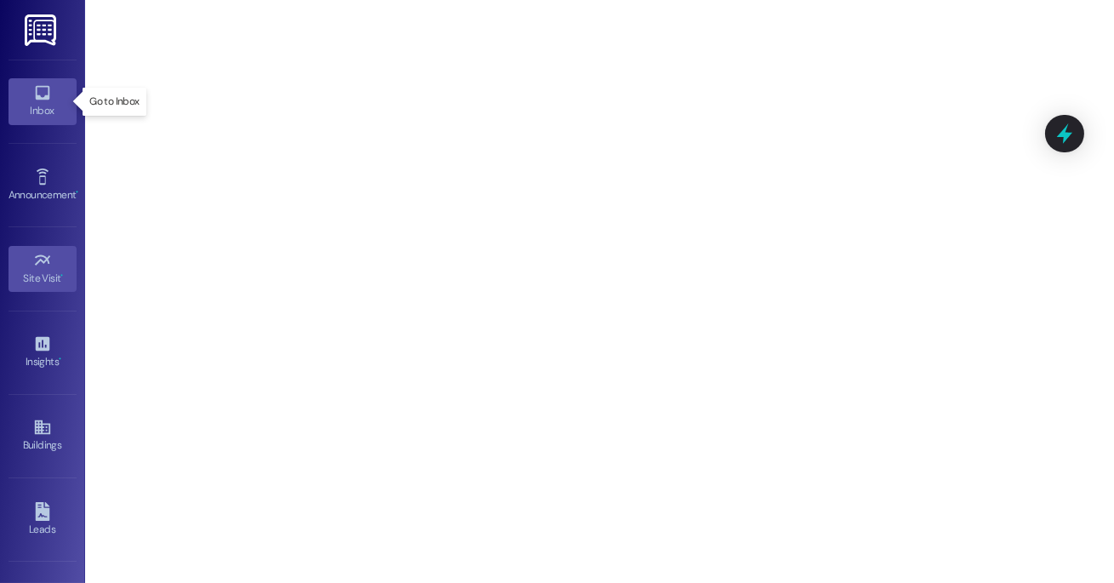
click at [46, 85] on icon at bounding box center [42, 92] width 19 height 19
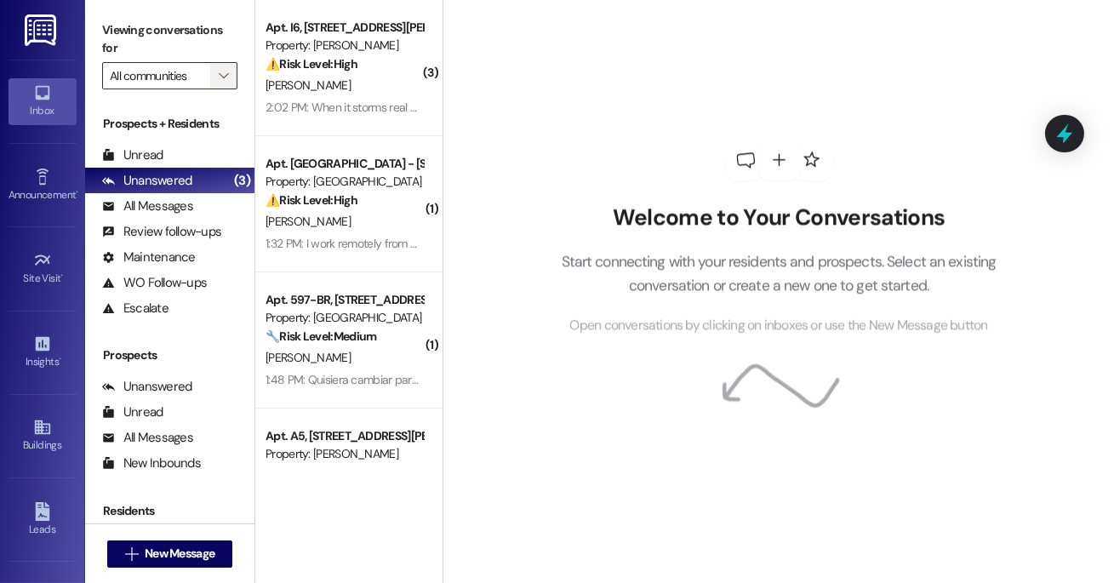
click at [220, 77] on icon "" at bounding box center [223, 76] width 9 height 14
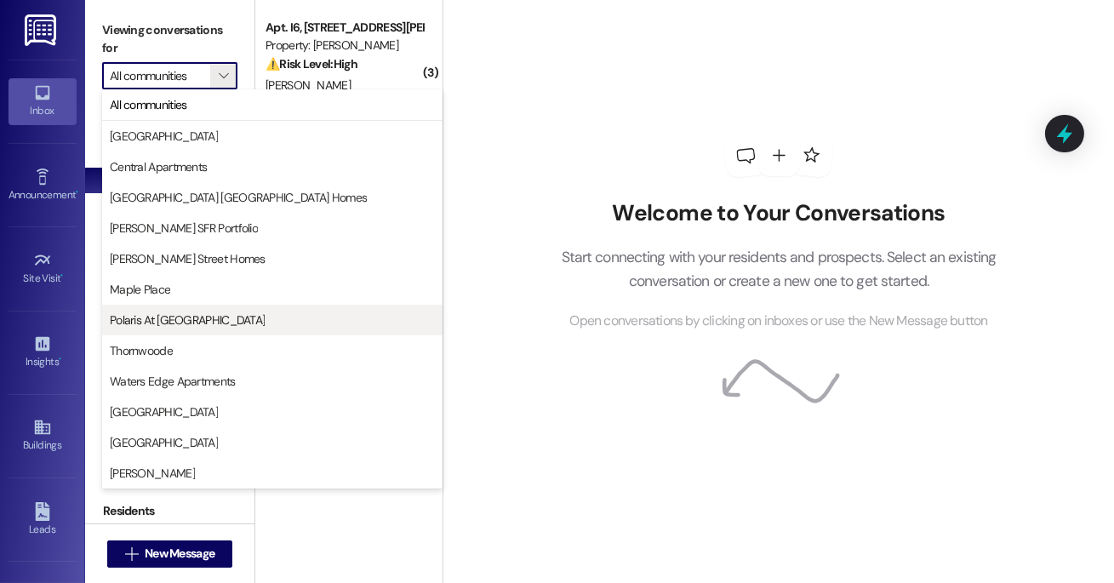
click at [182, 323] on span "Polaris At [GEOGRAPHIC_DATA]" at bounding box center [187, 320] width 155 height 17
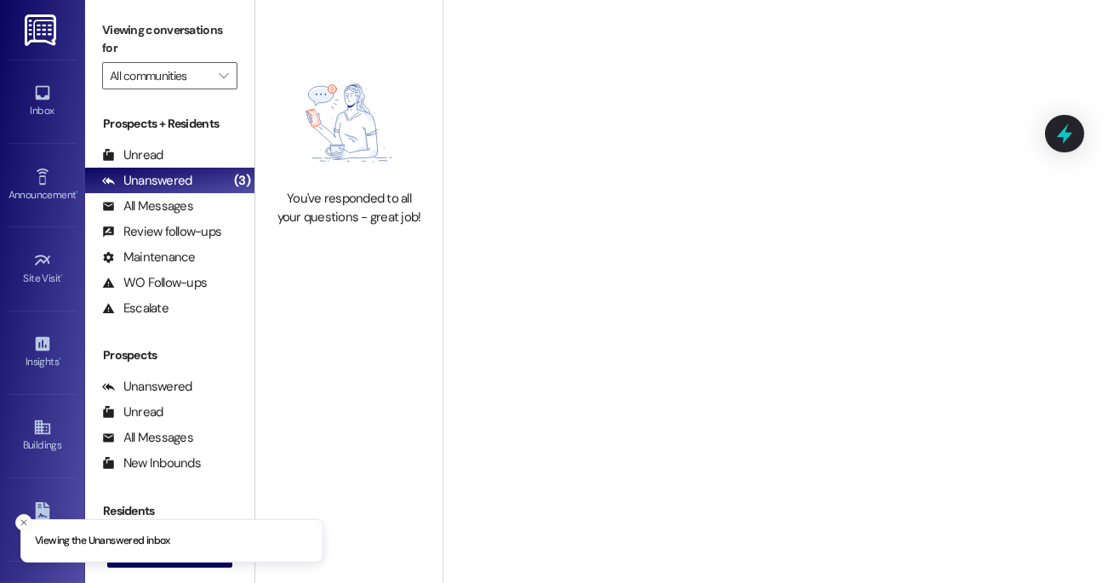
type input "Polaris At [GEOGRAPHIC_DATA]"
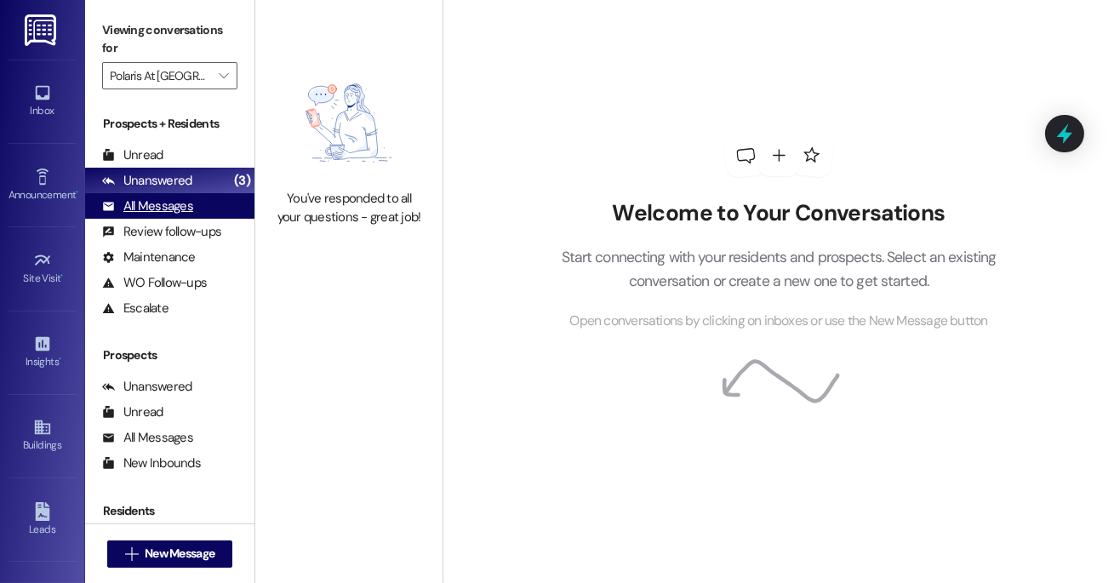
click at [192, 205] on div "All Messages (undefined)" at bounding box center [169, 206] width 169 height 26
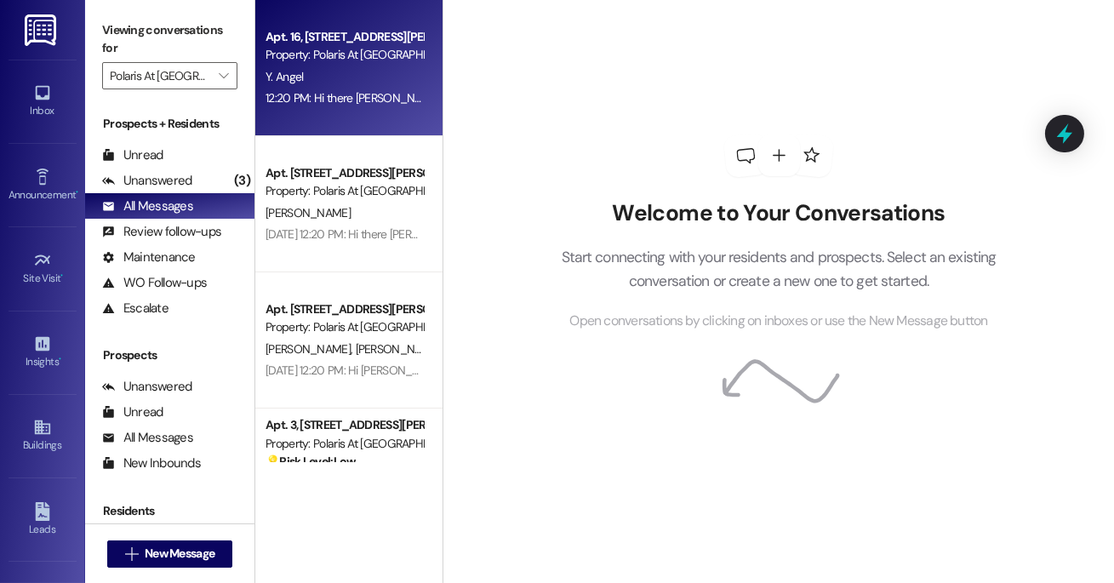
click at [326, 106] on div "12:20 PM: Hi there [PERSON_NAME]! I just wanted to check in and ask if you are …" at bounding box center [344, 98] width 161 height 21
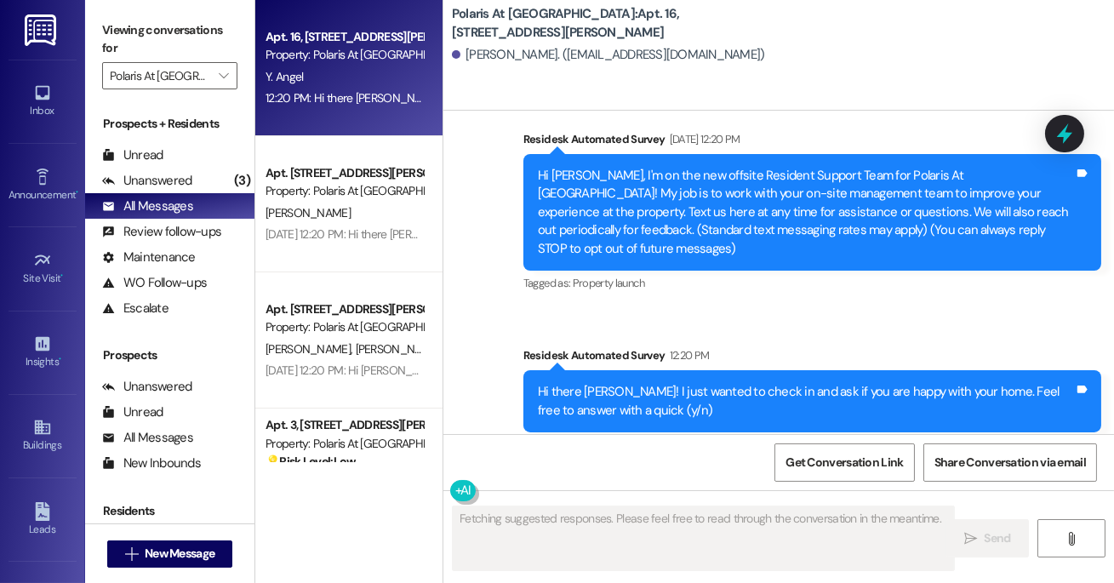
scroll to position [151, 0]
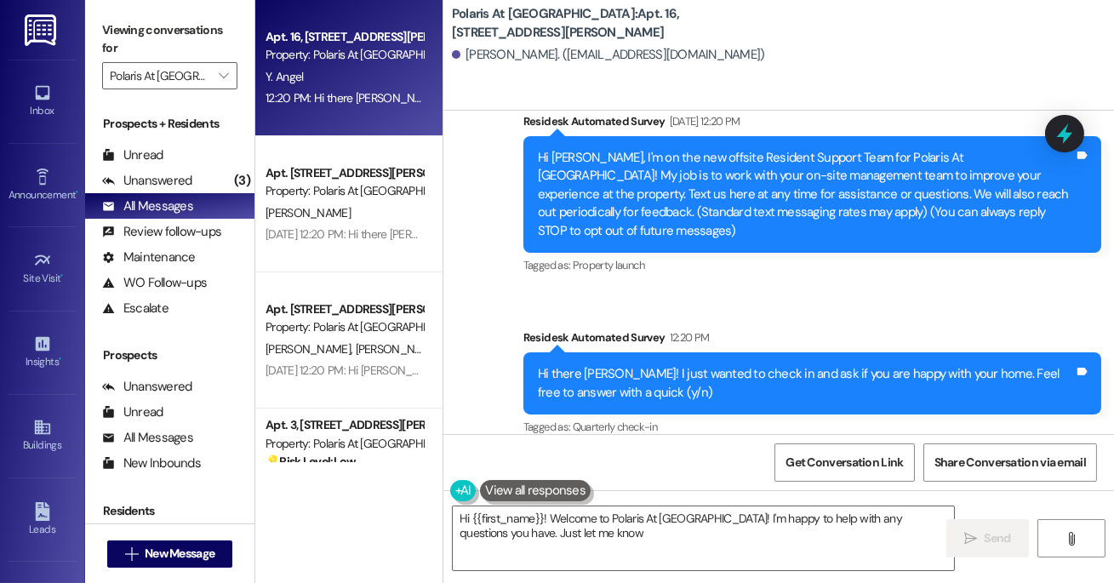
type textarea "Hi {{first_name}}! Welcome to Polaris At [GEOGRAPHIC_DATA]! I'm happy to help w…"
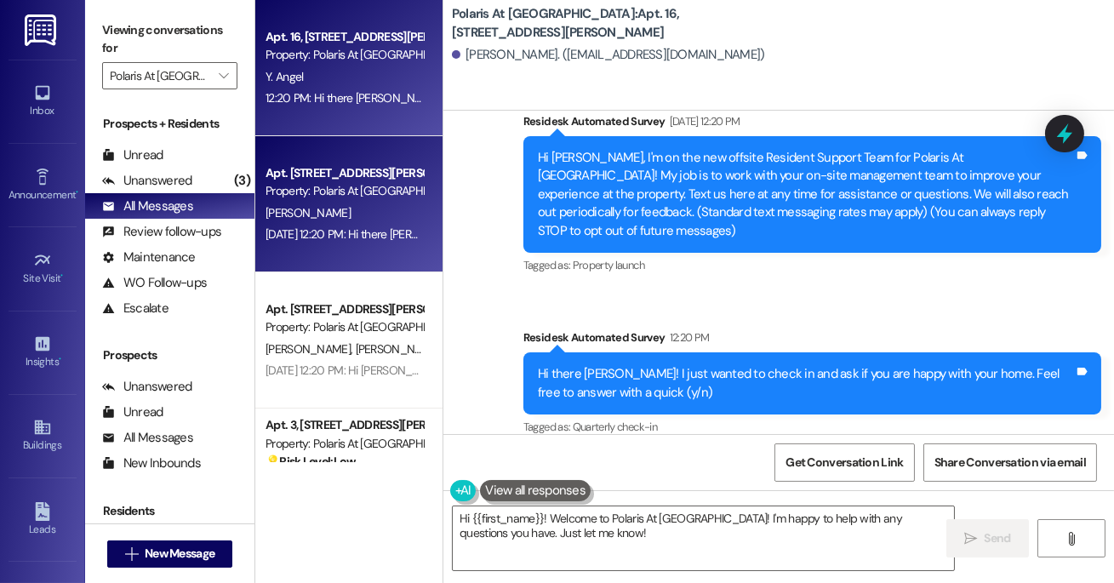
click at [360, 215] on div "[PERSON_NAME]" at bounding box center [344, 213] width 161 height 21
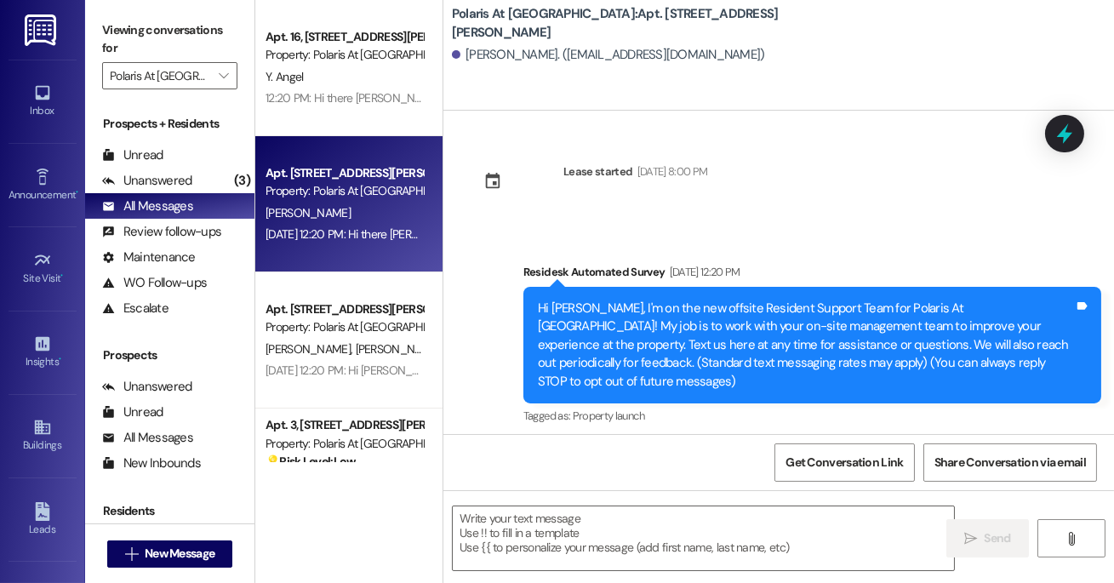
type textarea "Fetching suggested responses. Please feel free to read through the conversation…"
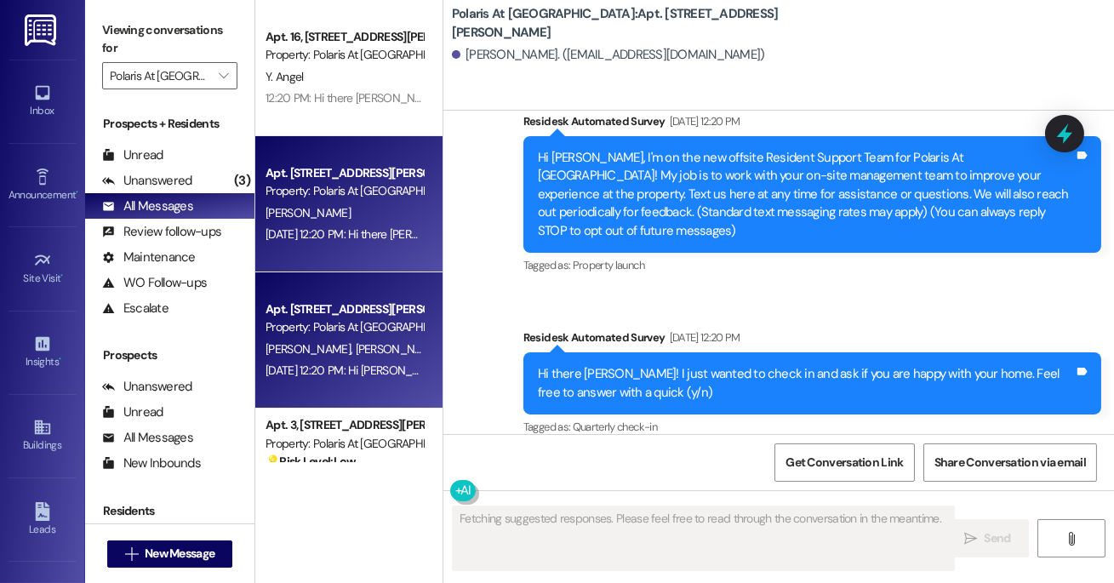
click at [363, 382] on div "Apt. 22, [STREET_ADDRESS][PERSON_NAME] Property: Polaris At [GEOGRAPHIC_DATA] […" at bounding box center [348, 340] width 187 height 136
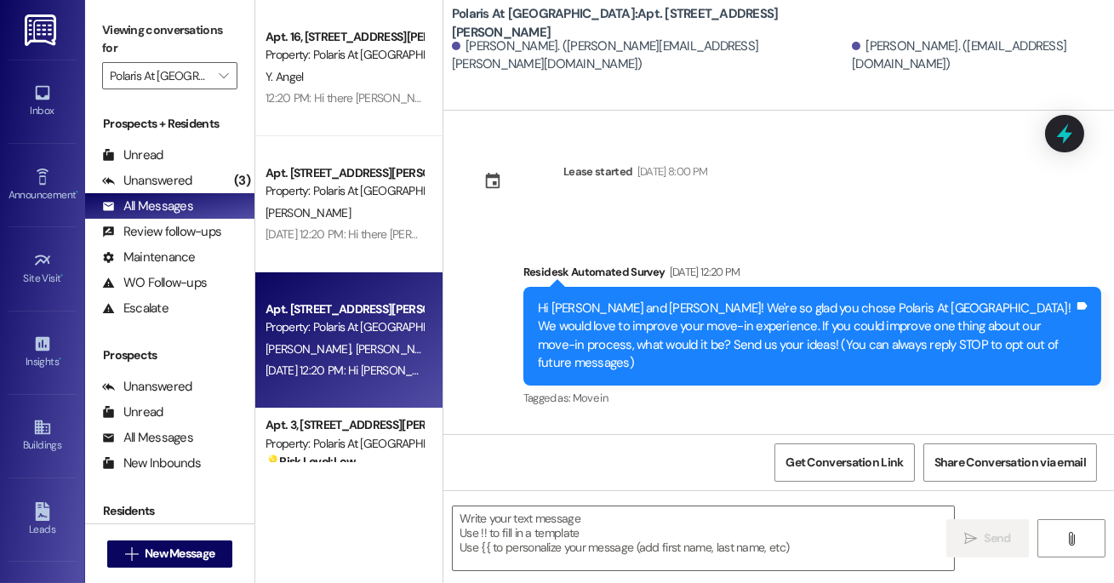
type textarea "Fetching suggested responses. Please feel free to read through the conversation…"
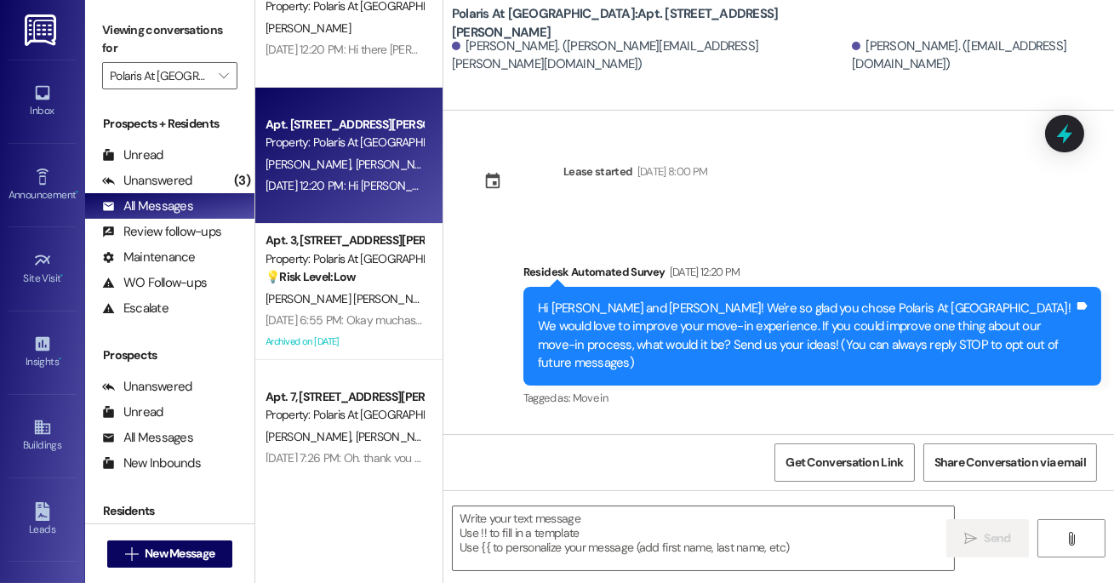
scroll to position [207, 0]
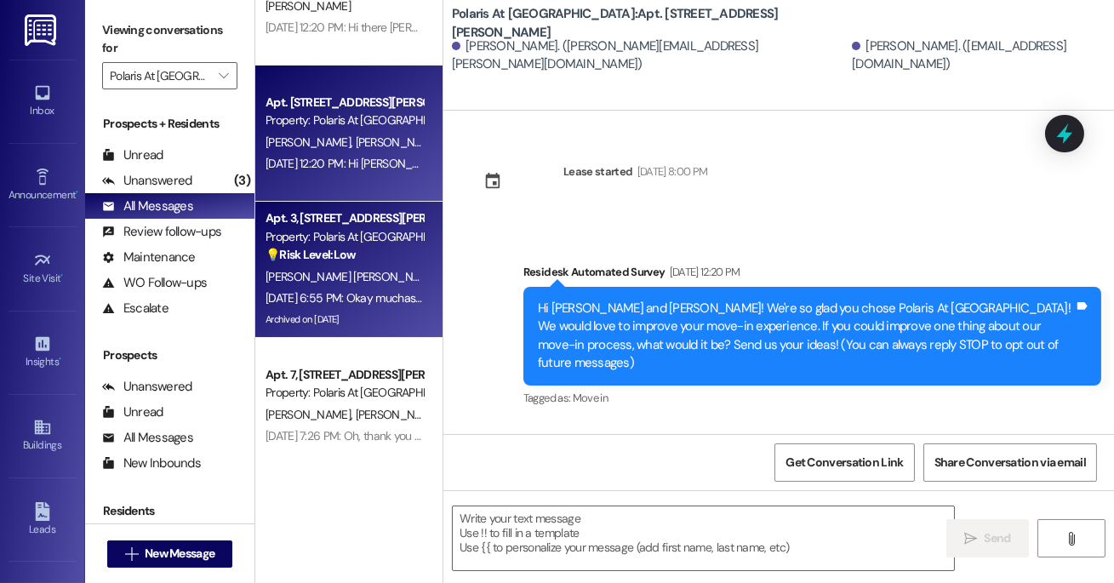
click at [330, 232] on div "Property: Polaris At [GEOGRAPHIC_DATA]" at bounding box center [344, 237] width 157 height 18
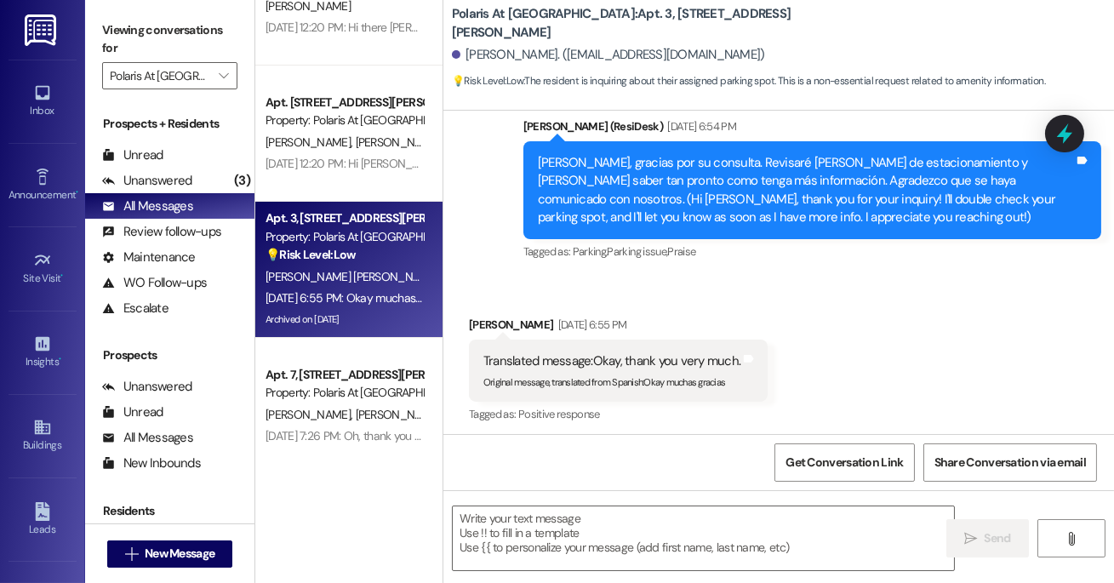
type textarea "Fetching suggested responses. Please feel free to read through the conversation…"
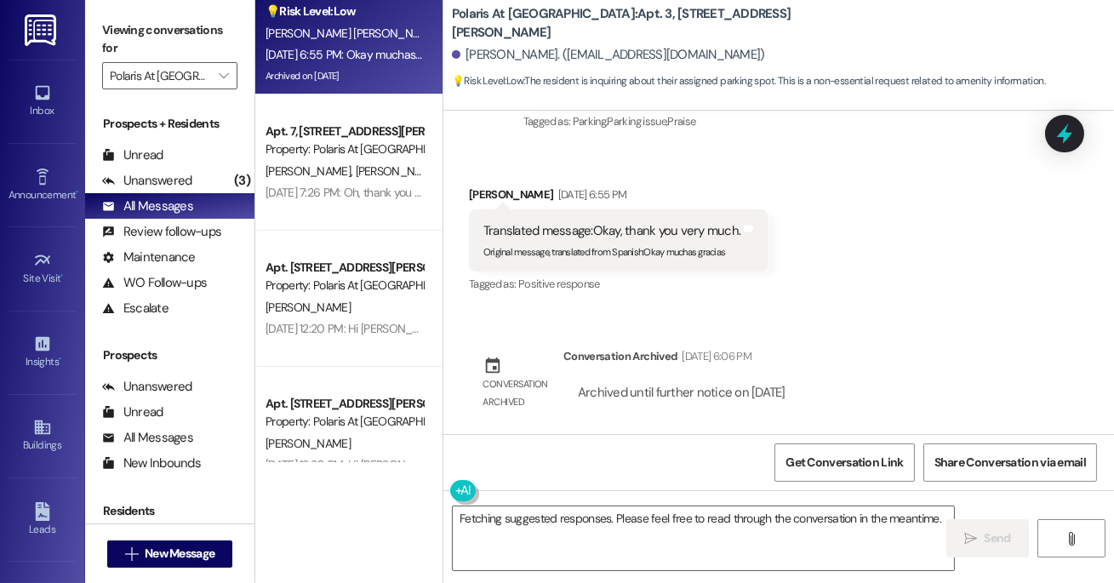
scroll to position [455, 0]
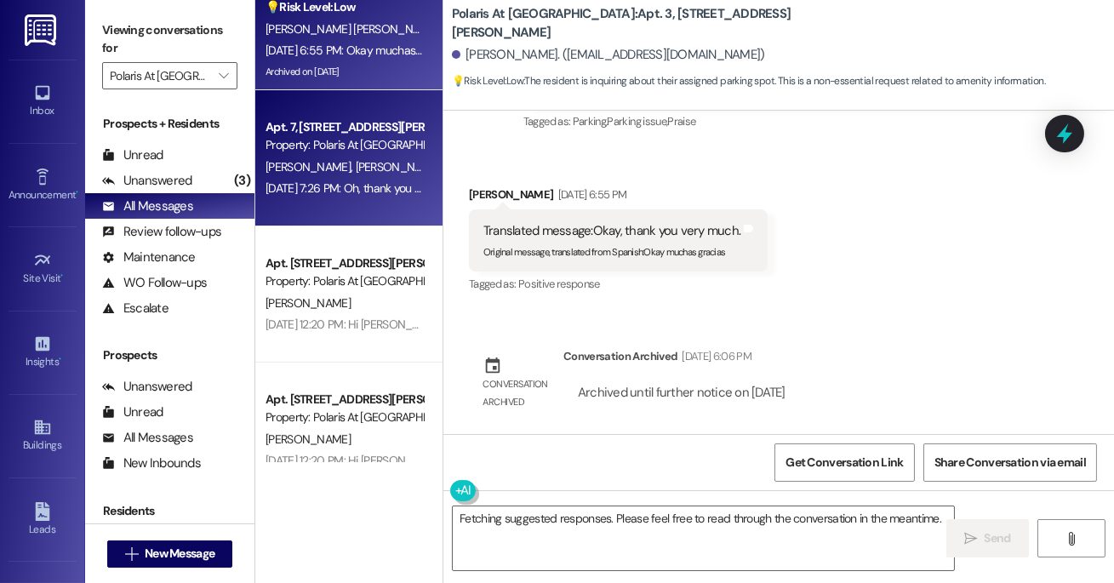
click at [313, 186] on div "[DATE] 7:26 PM: Oh, thank you for letting me know, [PERSON_NAME]! We wish you a…" at bounding box center [496, 187] width 461 height 15
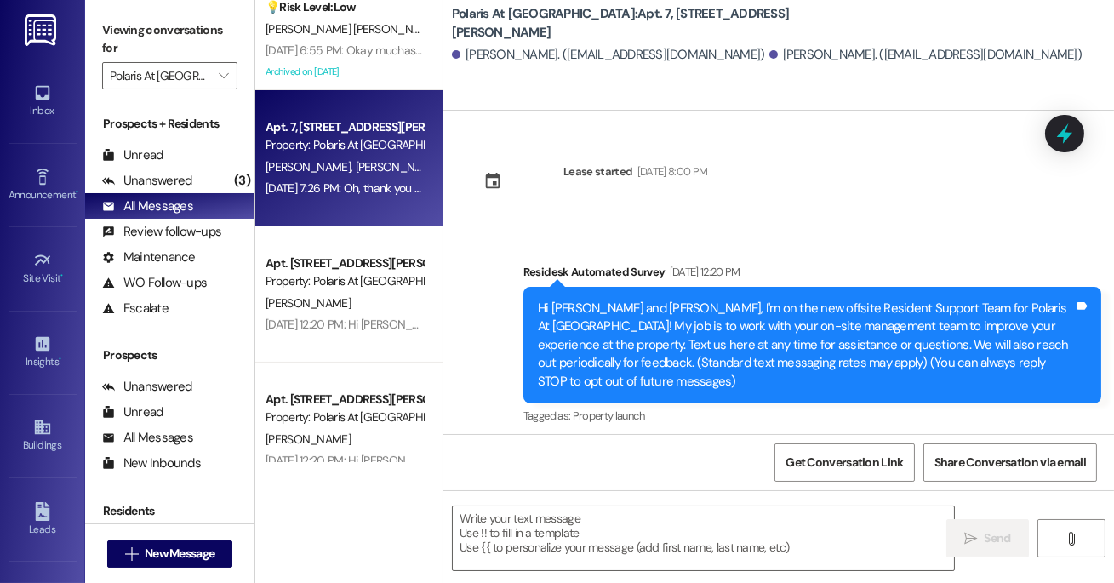
scroll to position [132, 0]
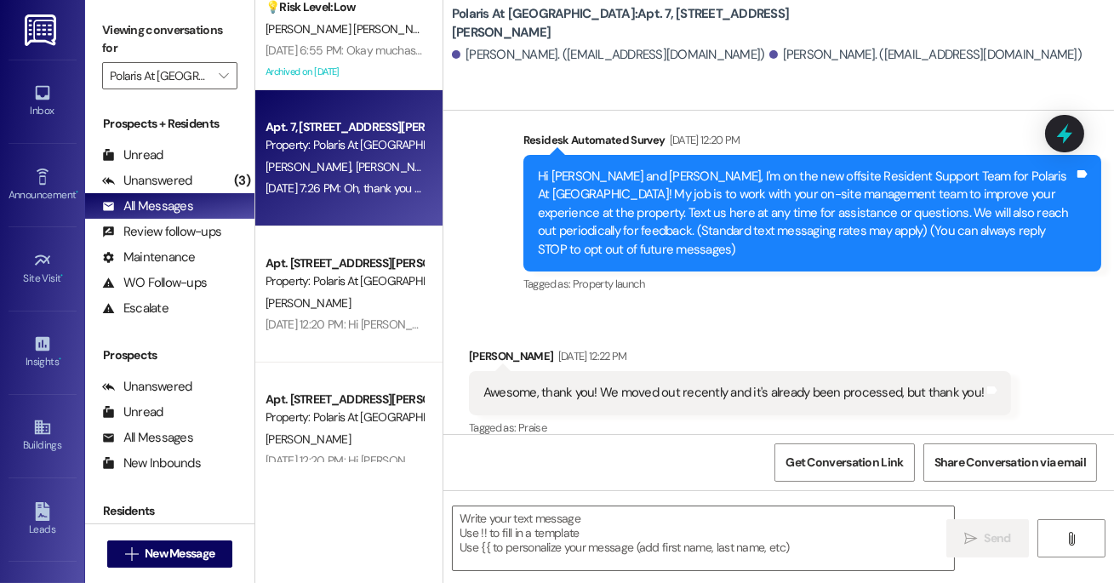
type textarea "Fetching suggested responses. Please feel free to read through the conversation…"
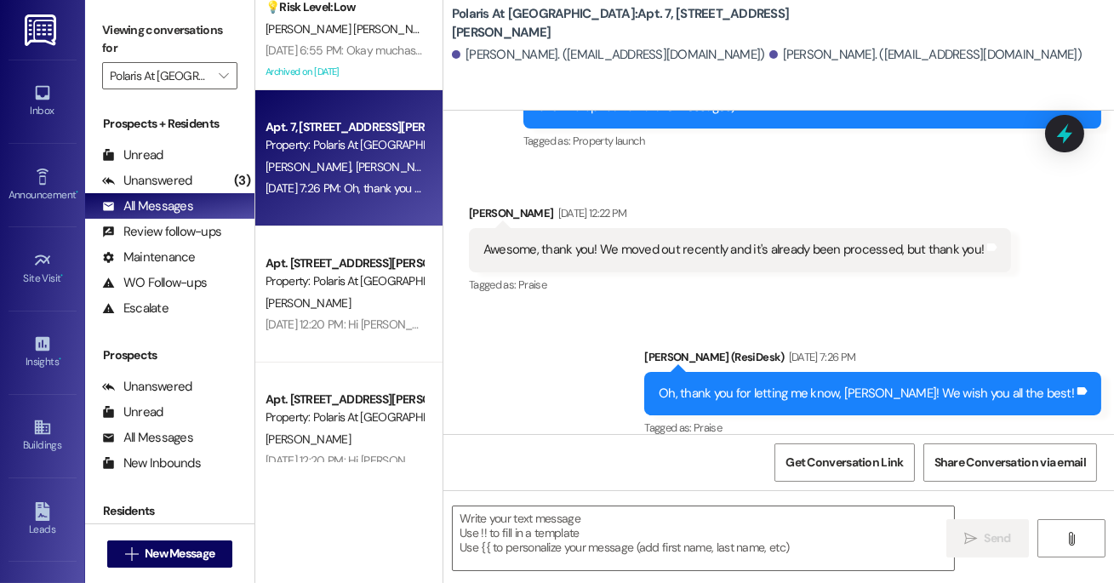
scroll to position [277, 0]
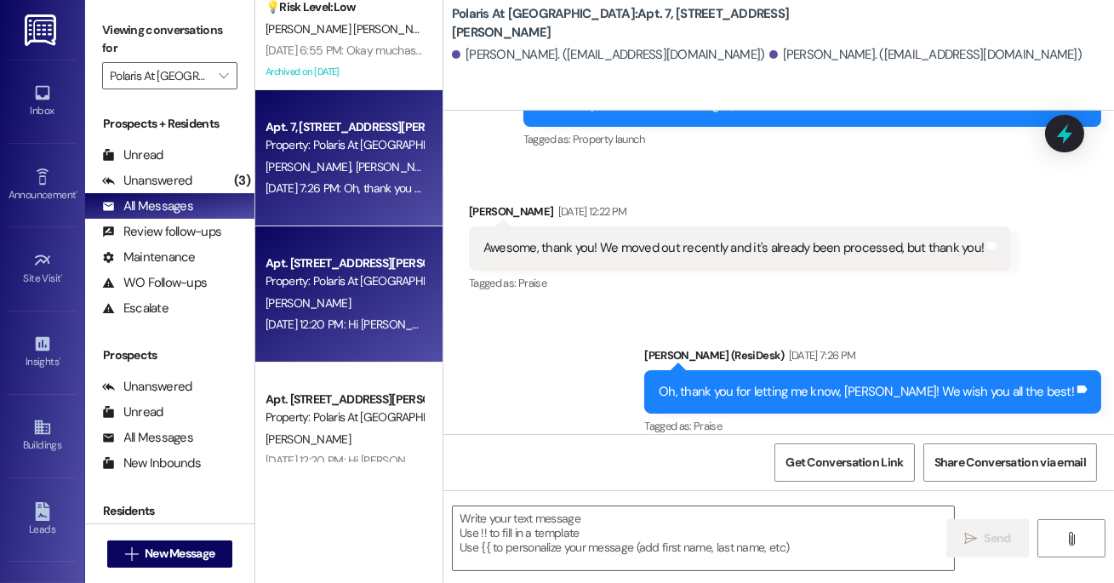
click at [340, 278] on div "Property: Polaris At [GEOGRAPHIC_DATA]" at bounding box center [344, 281] width 157 height 18
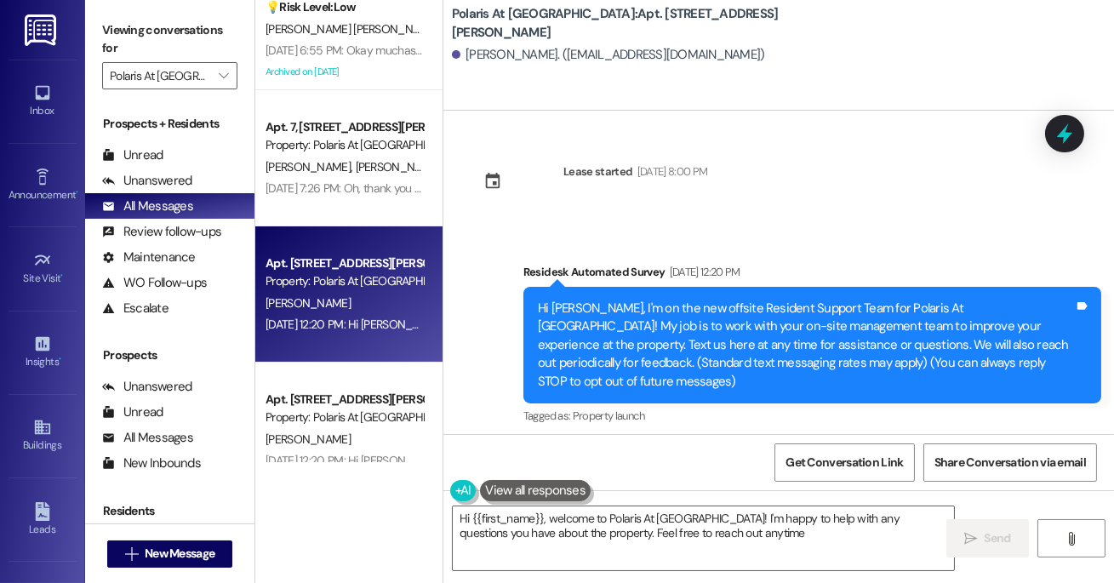
type textarea "Hi {{first_name}}, welcome to Polaris At [GEOGRAPHIC_DATA]! I'm happy to help w…"
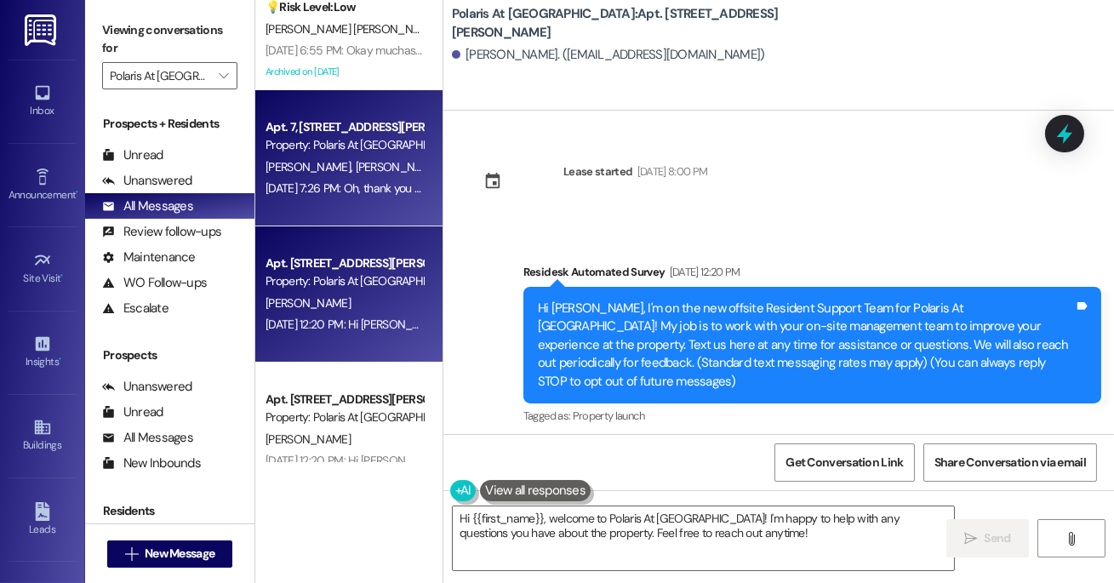
click at [374, 157] on div "[PERSON_NAME] [PERSON_NAME]" at bounding box center [344, 167] width 161 height 21
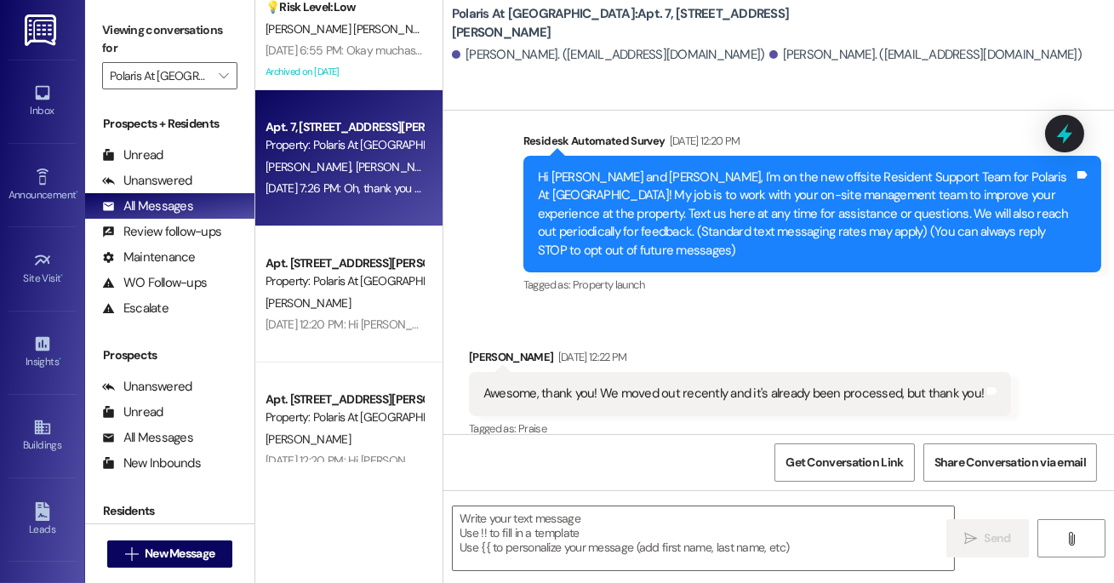
scroll to position [132, 0]
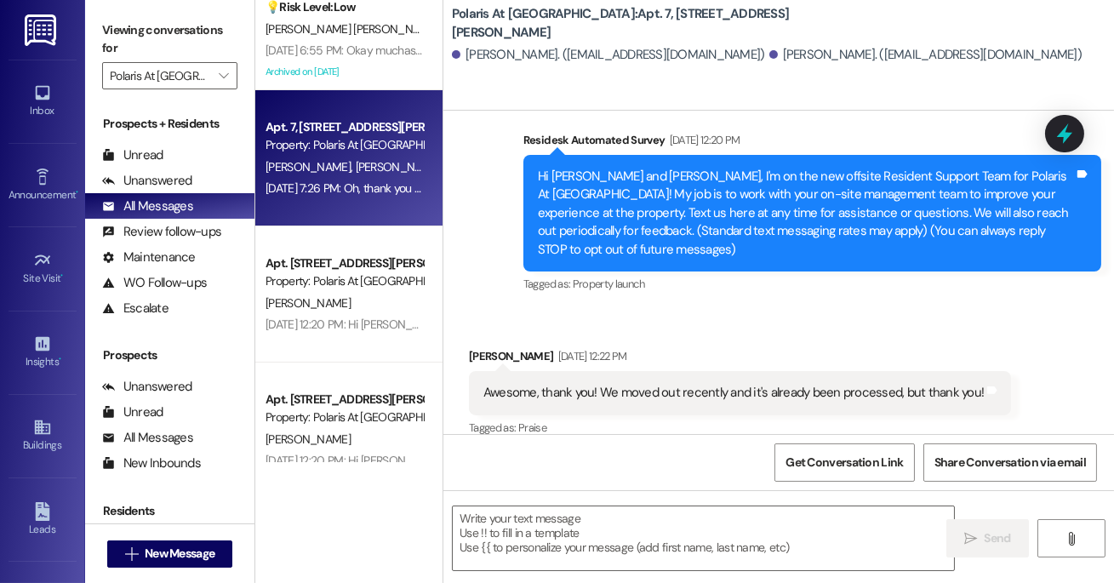
type textarea "Fetching suggested responses. Please feel free to read through the conversation…"
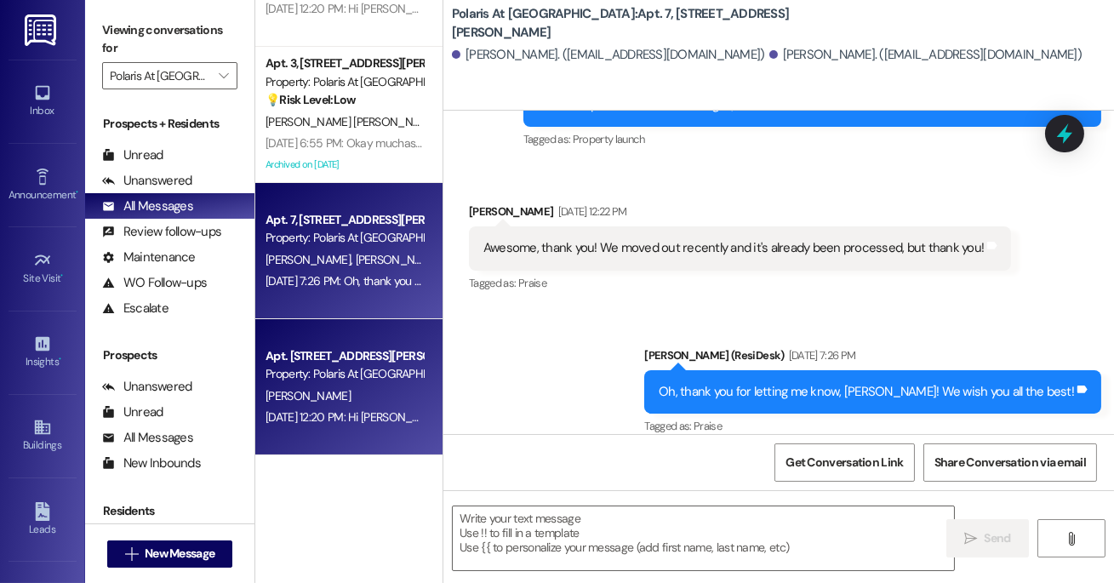
scroll to position [304, 0]
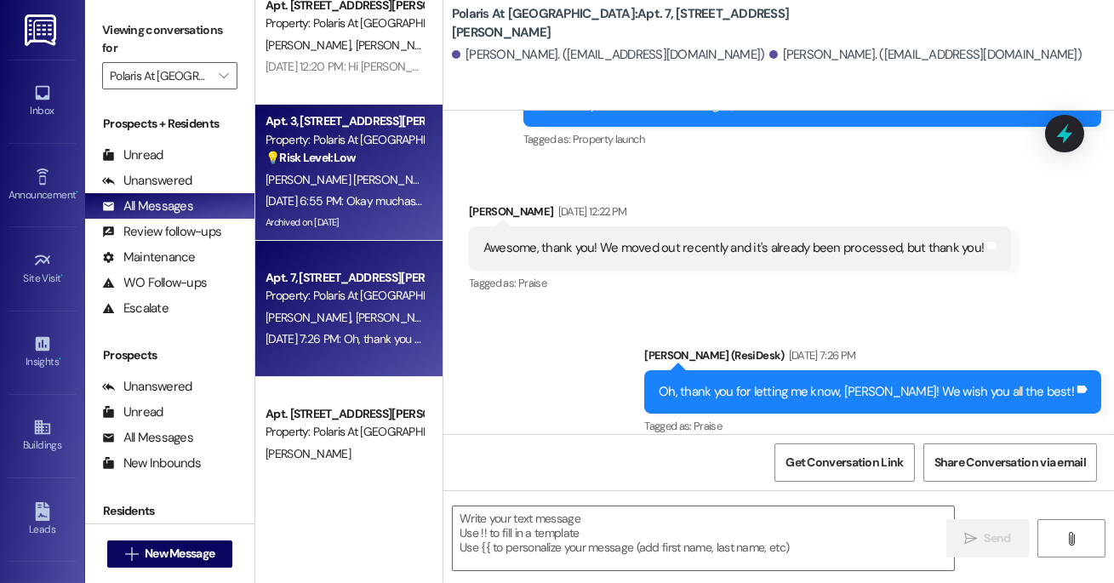
click at [390, 152] on div "💡 Risk Level: Low The resident is inquiring about their assigned parking spot. …" at bounding box center [344, 158] width 157 height 18
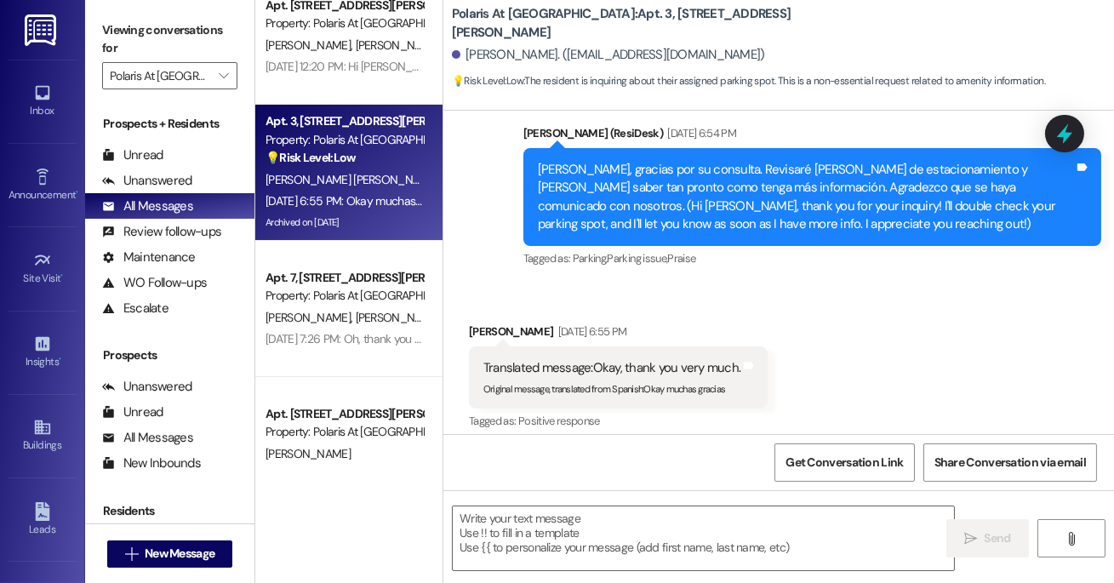
type textarea "Fetching suggested responses. Please feel free to read through the conversation…"
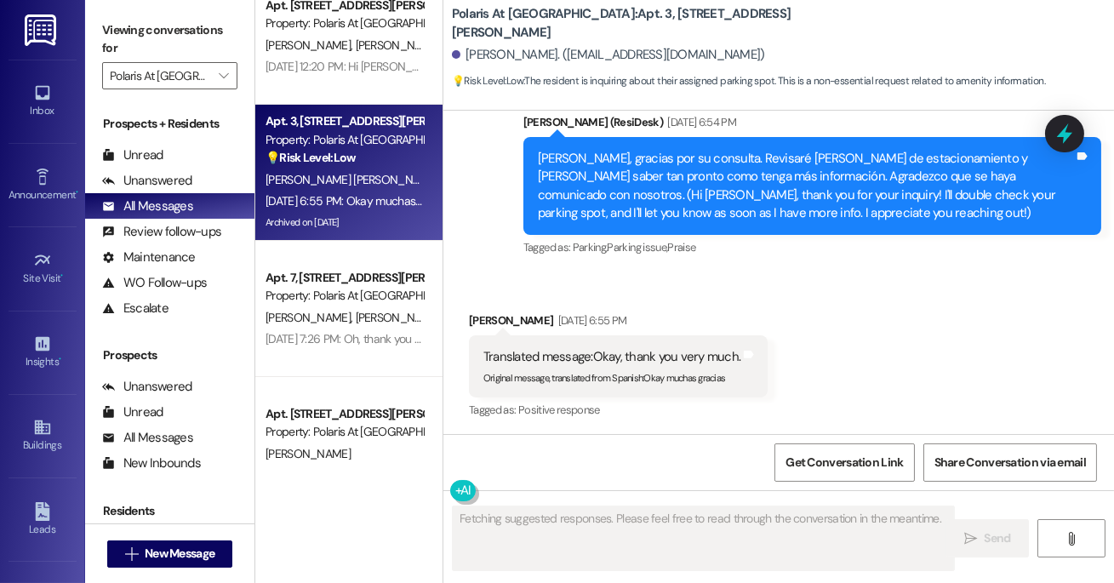
scroll to position [735, 0]
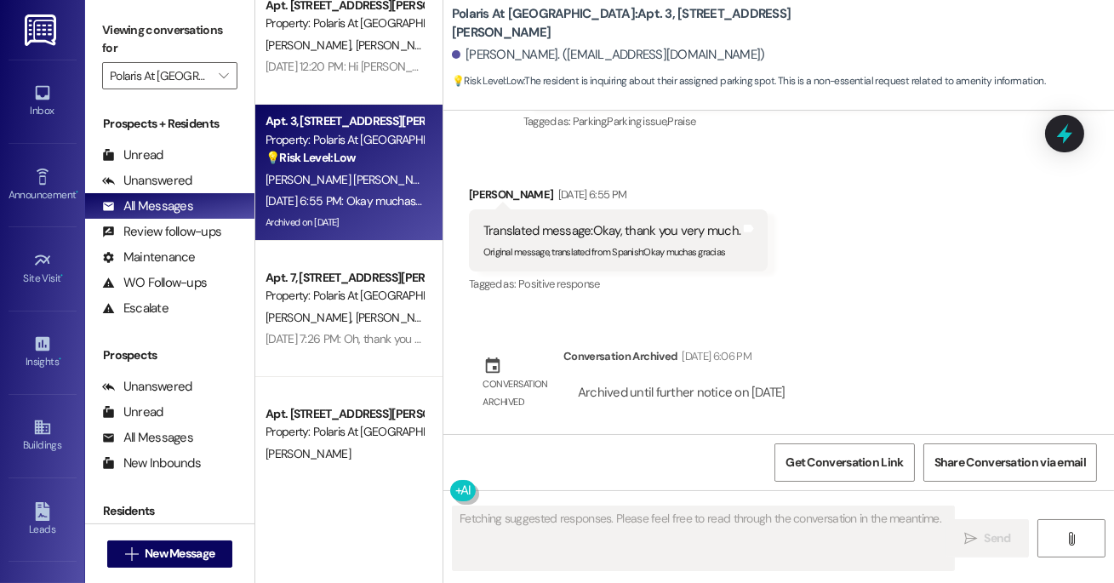
click at [549, 394] on div "Conversation archived" at bounding box center [516, 384] width 85 height 74
click at [695, 398] on div "Archived until further notice on [DATE]" at bounding box center [681, 393] width 211 height 18
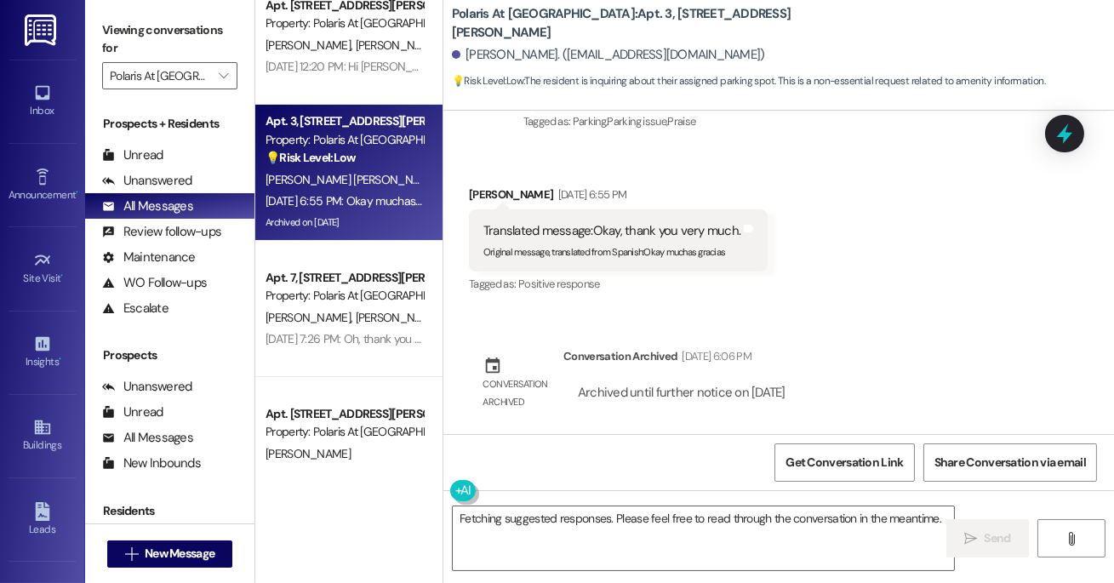
click at [566, 58] on div "[PERSON_NAME]. ([EMAIL_ADDRESS][DOMAIN_NAME])" at bounding box center [608, 55] width 313 height 18
click at [622, 60] on div "[PERSON_NAME]. ([EMAIL_ADDRESS][DOMAIN_NAME])" at bounding box center [608, 55] width 313 height 18
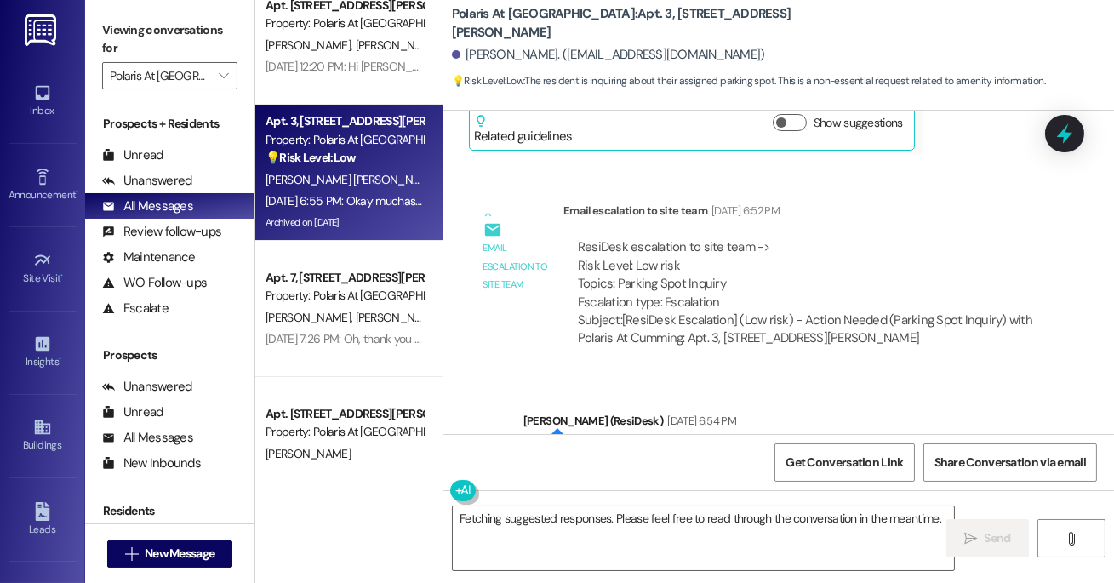
scroll to position [312, 0]
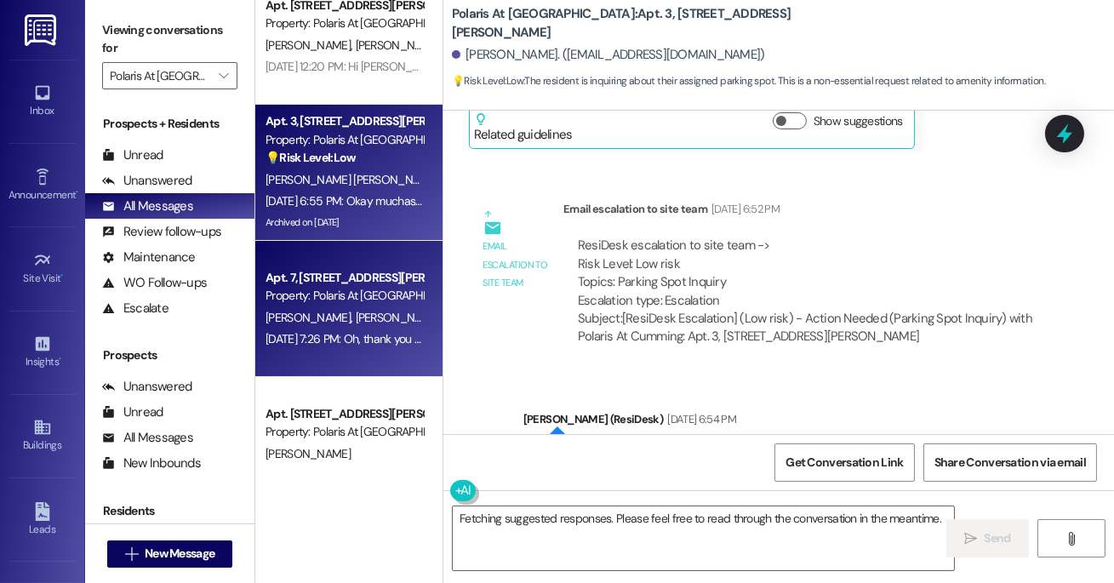
click at [335, 303] on div "Property: Polaris At [GEOGRAPHIC_DATA]" at bounding box center [344, 296] width 157 height 18
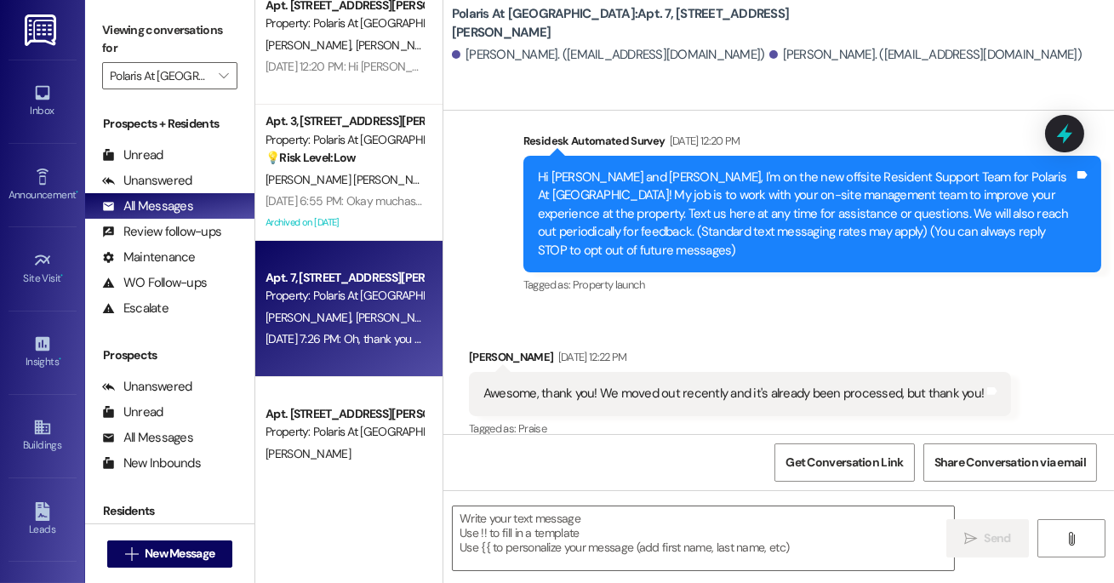
type textarea "Fetching suggested responses. Please feel free to read through the conversation…"
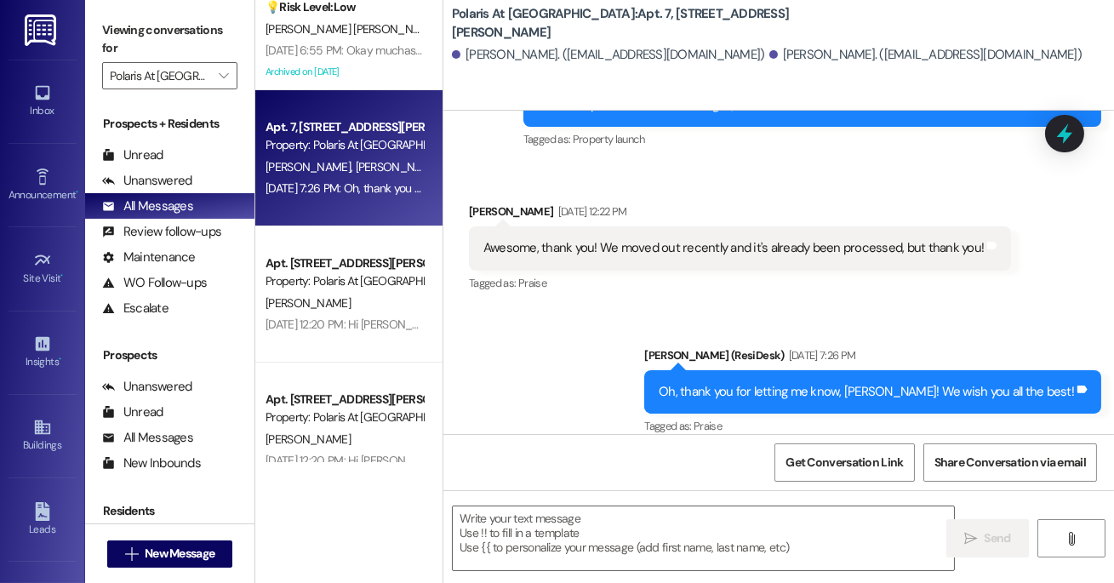
scroll to position [504, 0]
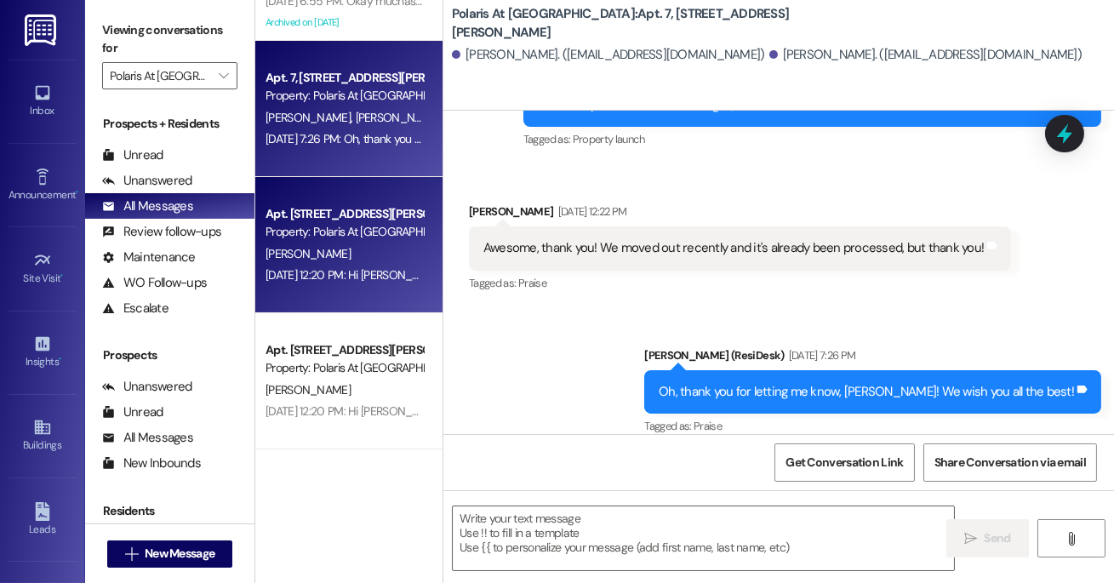
click at [326, 209] on div "Apt. [STREET_ADDRESS][PERSON_NAME]" at bounding box center [344, 214] width 157 height 18
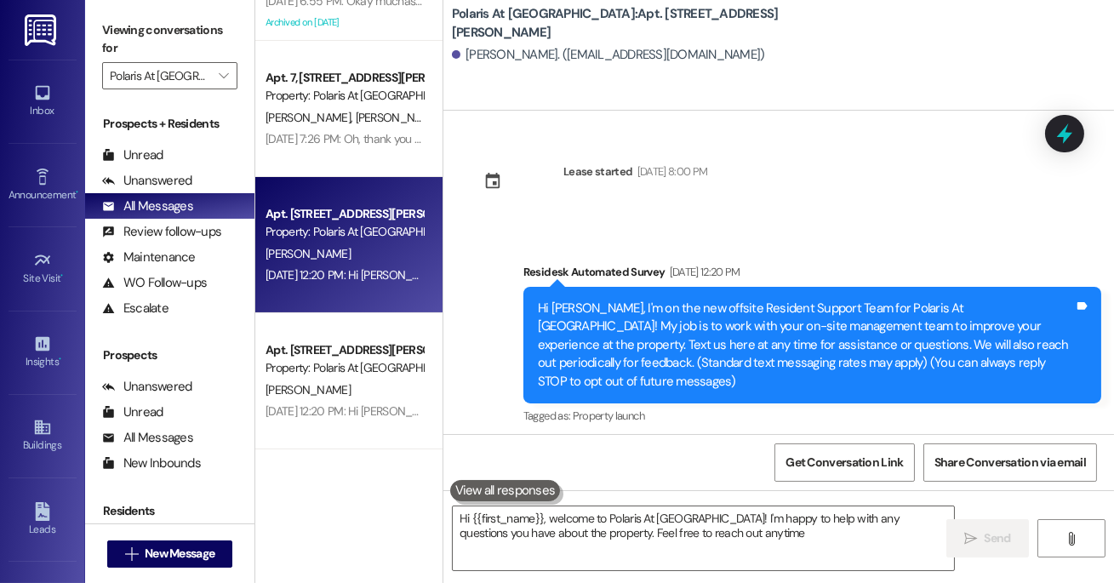
type textarea "Hi {{first_name}}, welcome to Polaris At [GEOGRAPHIC_DATA]! I'm happy to help w…"
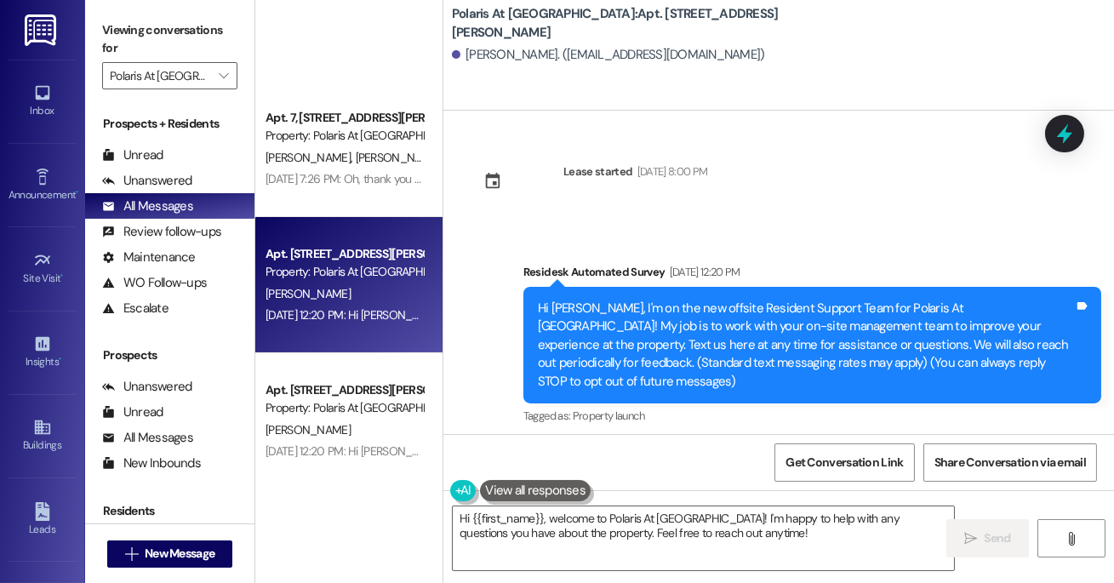
scroll to position [0, 0]
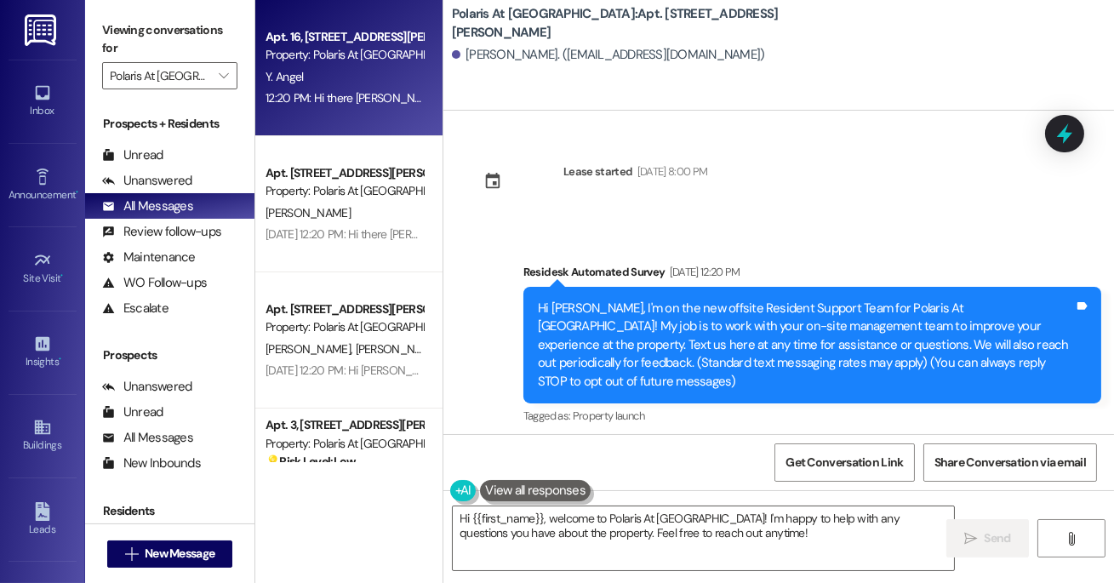
click at [363, 116] on div "Apt. 16, [STREET_ADDRESS][PERSON_NAME] Property: Polaris At [GEOGRAPHIC_DATA] Y…" at bounding box center [348, 68] width 187 height 136
type textarea "Hi {{first_name}}, welcome to Polaris At [GEOGRAPHIC_DATA]! I'm happy to help w…"
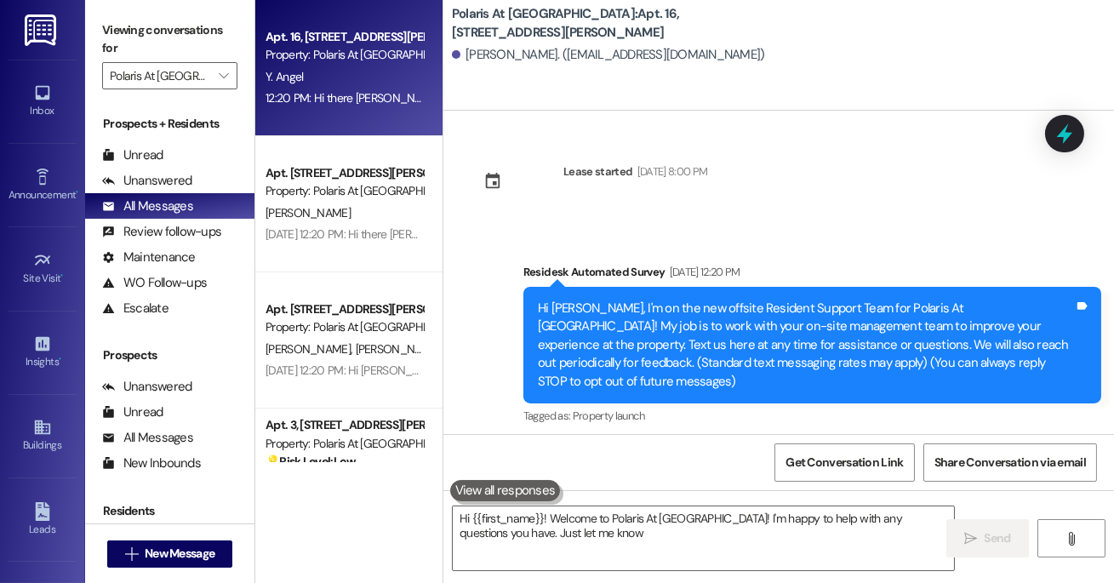
type textarea "Hi {{first_name}}! Welcome to Polaris At [GEOGRAPHIC_DATA]! I'm happy to help w…"
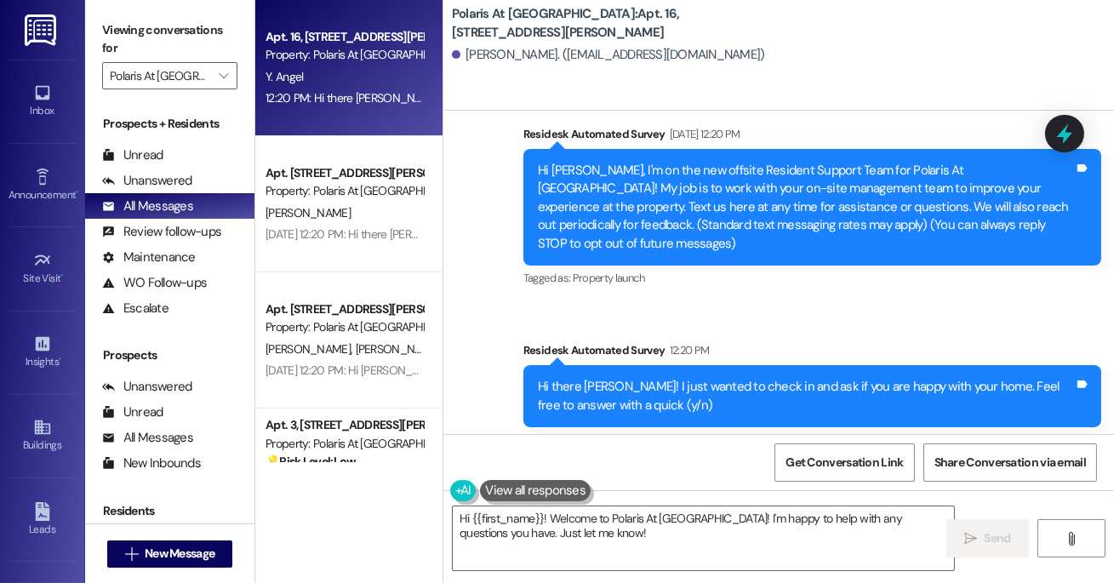
scroll to position [151, 0]
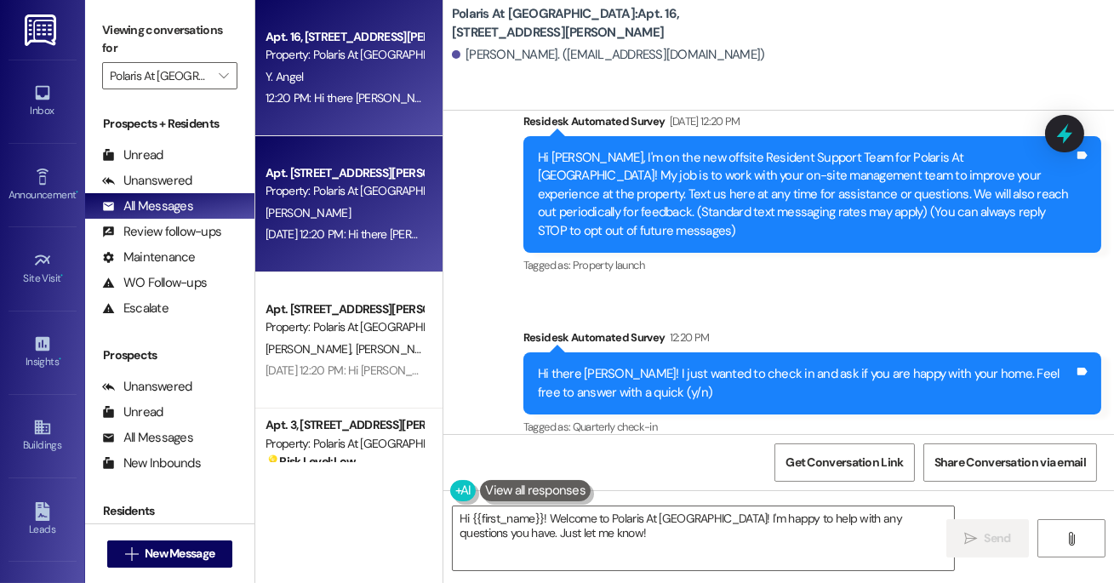
click at [387, 204] on div "[PERSON_NAME]" at bounding box center [344, 213] width 161 height 21
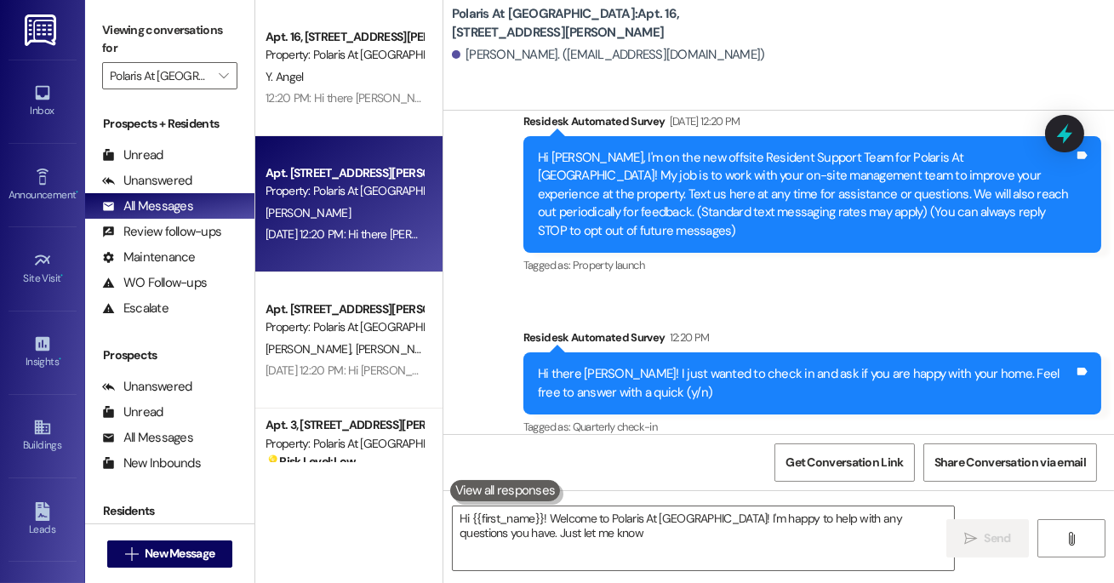
type textarea "Hi {{first_name}}! Welcome to Polaris At [GEOGRAPHIC_DATA]! I'm happy to help w…"
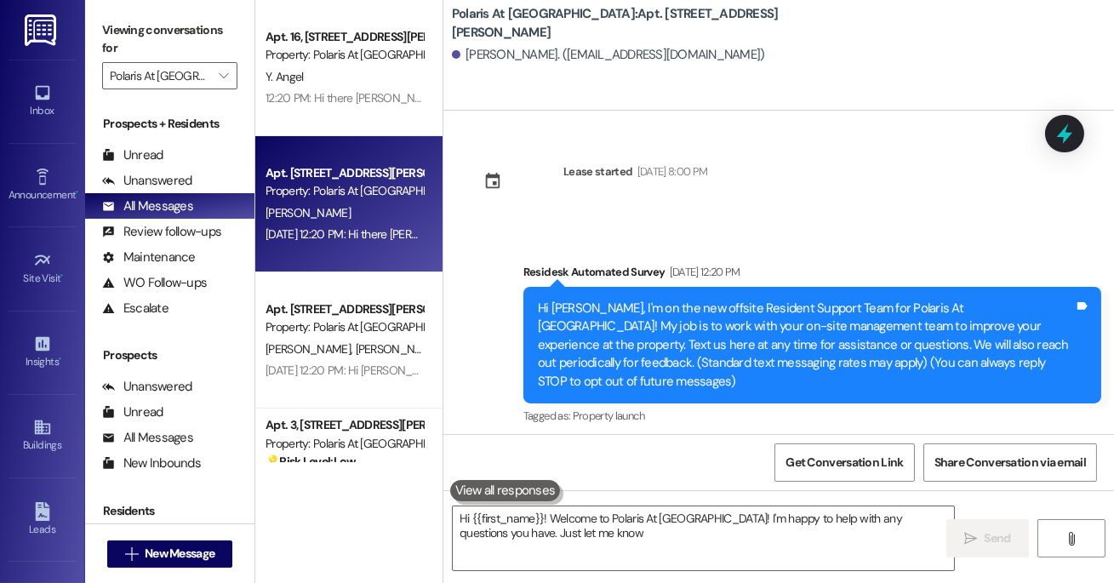
type textarea "Hi {{first_name}}! Welcome to Polaris At [GEOGRAPHIC_DATA]! I'm happy to help w…"
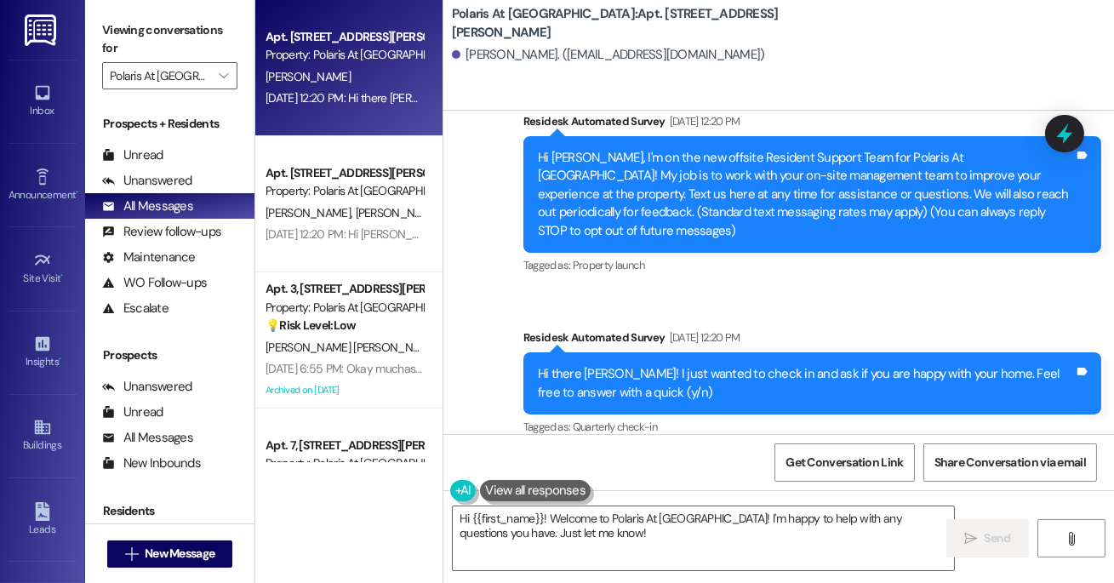
scroll to position [143, 0]
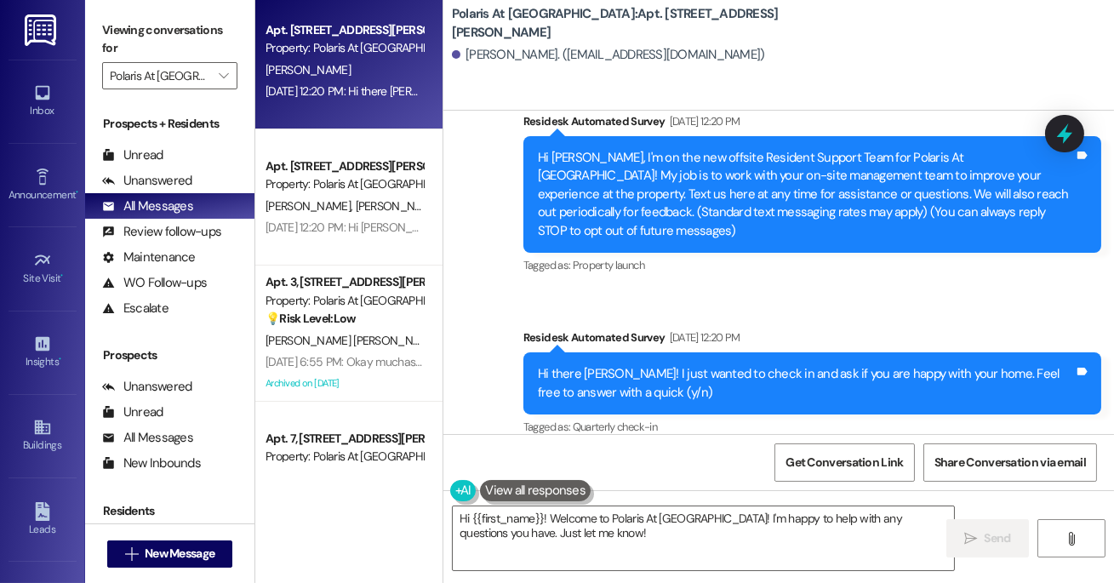
click at [303, 191] on div "Property: Polaris At [GEOGRAPHIC_DATA]" at bounding box center [344, 184] width 157 height 18
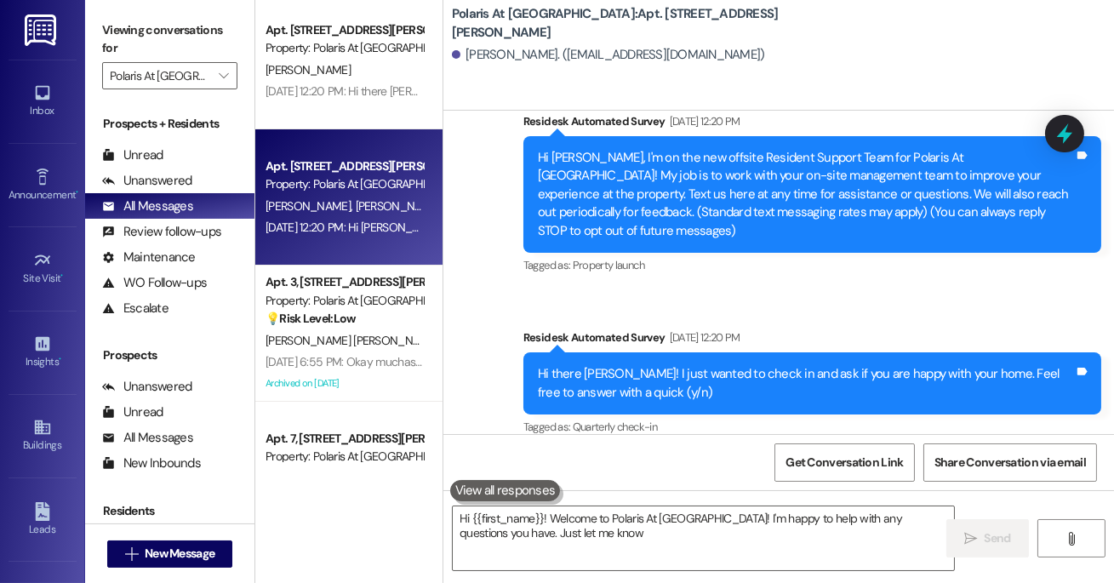
type textarea "Hi {{first_name}}! Welcome to Polaris At [GEOGRAPHIC_DATA]! I'm happy to help w…"
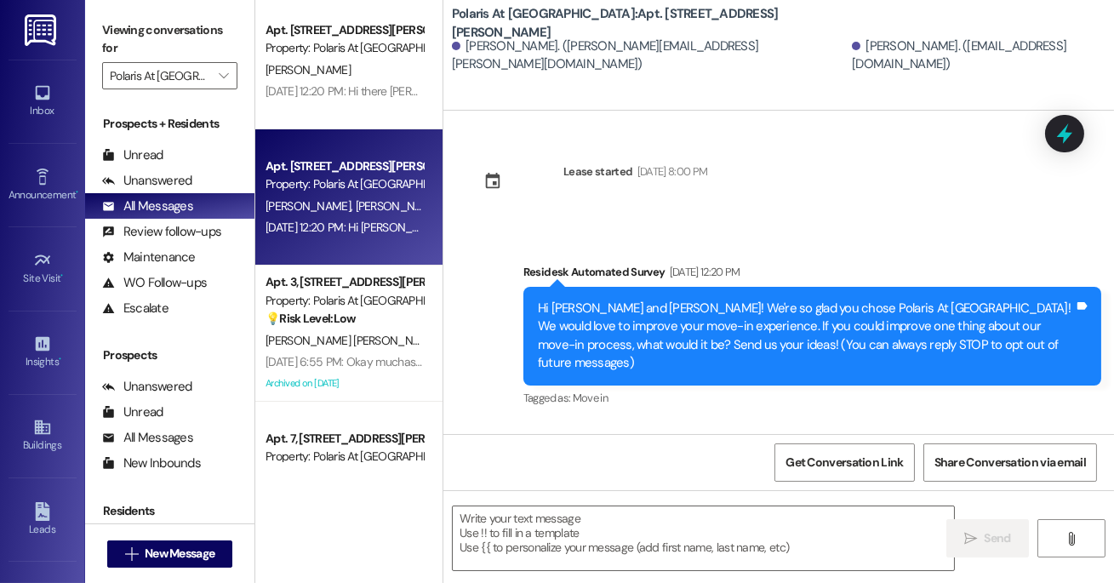
type textarea "Fetching suggested responses. Please feel free to read through the conversation…"
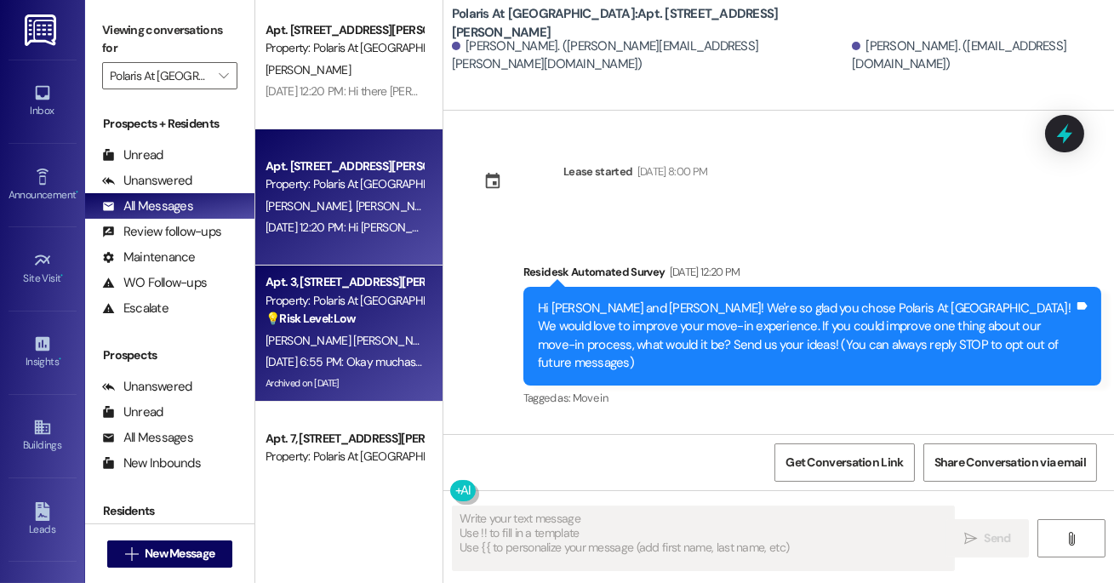
click at [367, 326] on div "💡 Risk Level: Low The resident is inquiring about their assigned parking spot. …" at bounding box center [344, 319] width 157 height 18
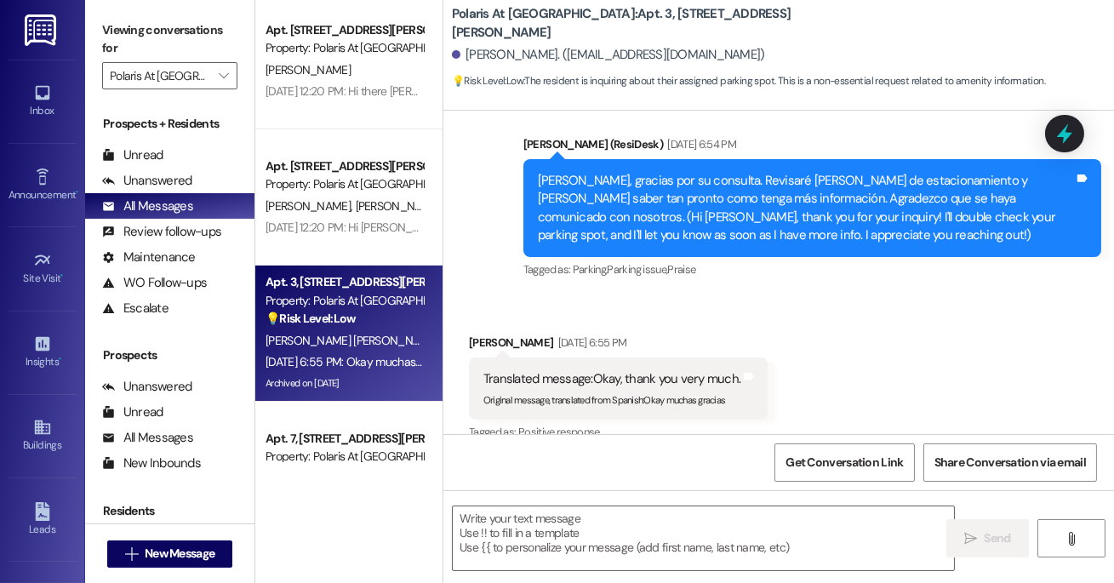
scroll to position [609, 0]
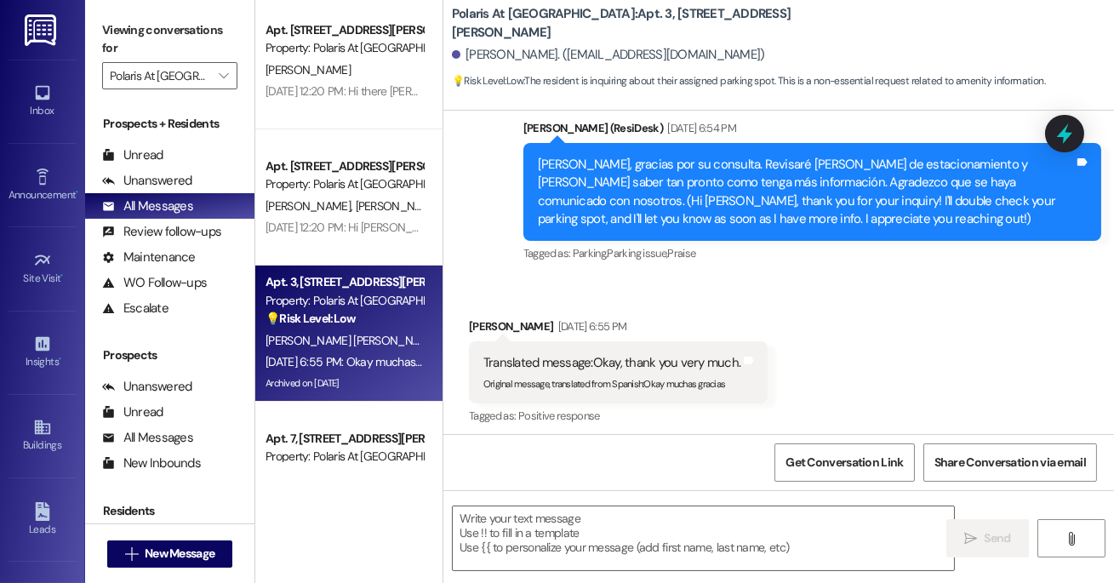
type textarea "Fetching suggested responses. Please feel free to read through the conversation…"
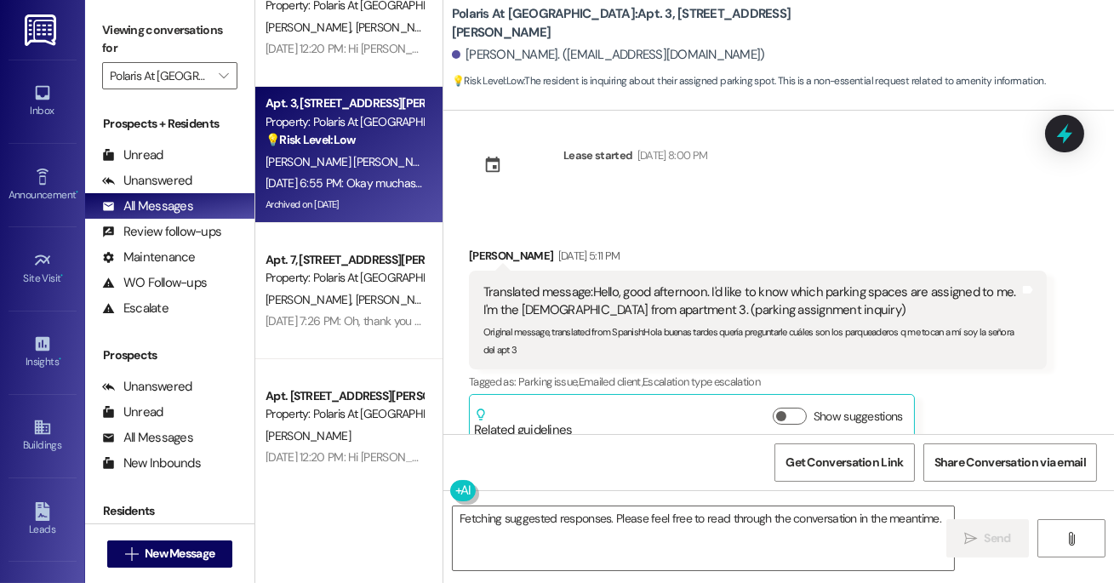
scroll to position [350, 0]
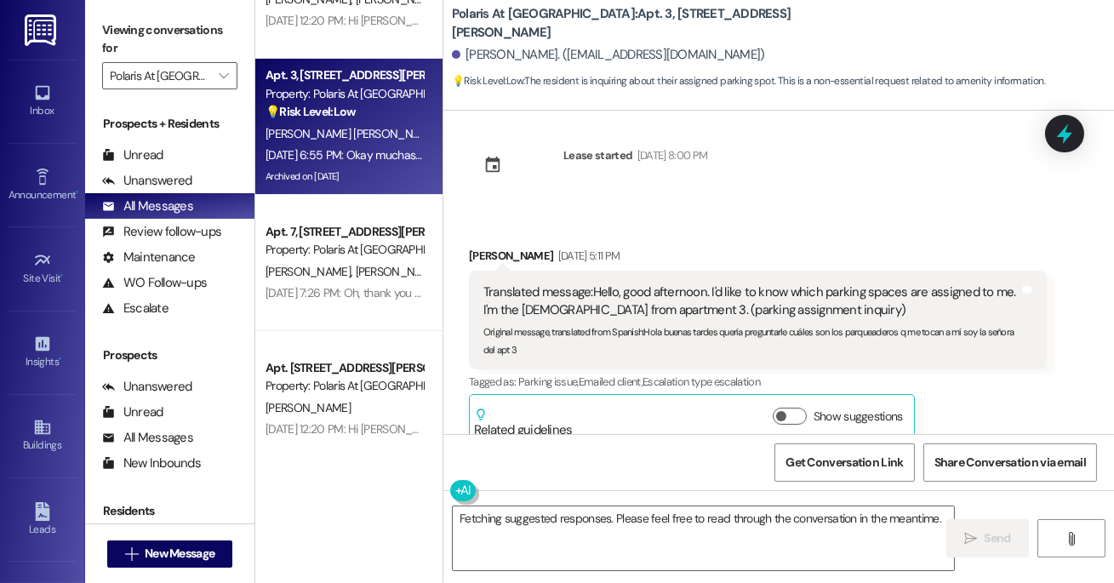
click at [369, 258] on div "Apt. 7, [STREET_ADDRESS][PERSON_NAME] Property: Polaris At [GEOGRAPHIC_DATA]" at bounding box center [344, 241] width 161 height 40
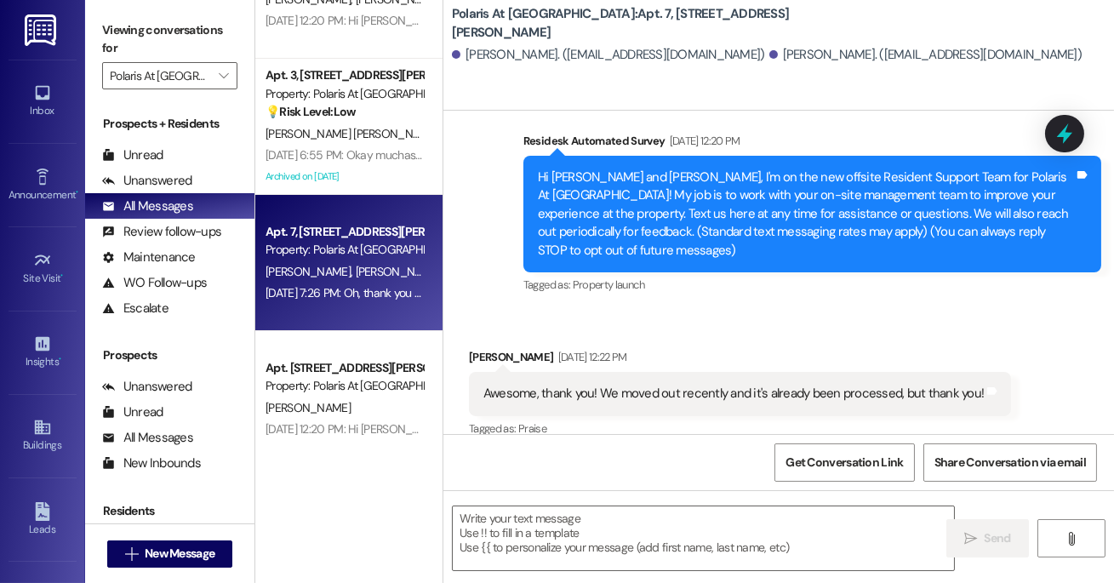
scroll to position [132, 0]
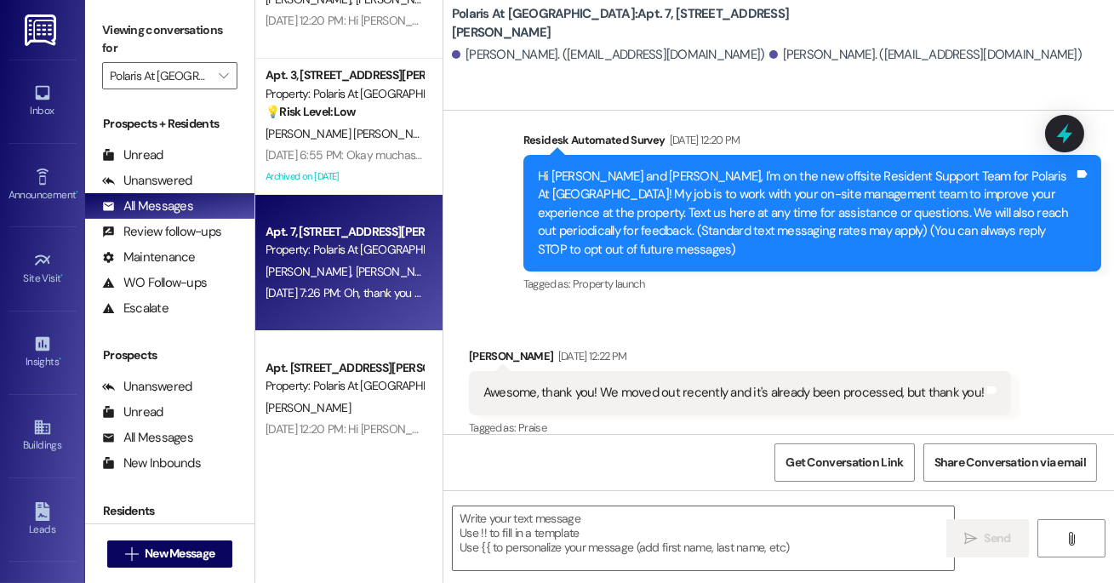
type textarea "Fetching suggested responses. Please feel free to read through the conversation…"
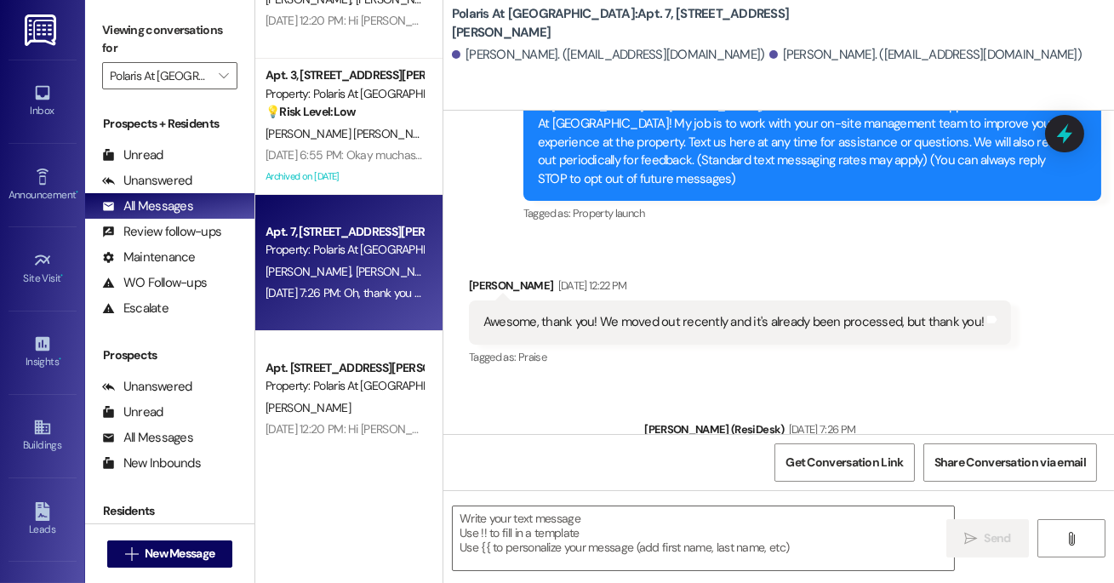
scroll to position [277, 0]
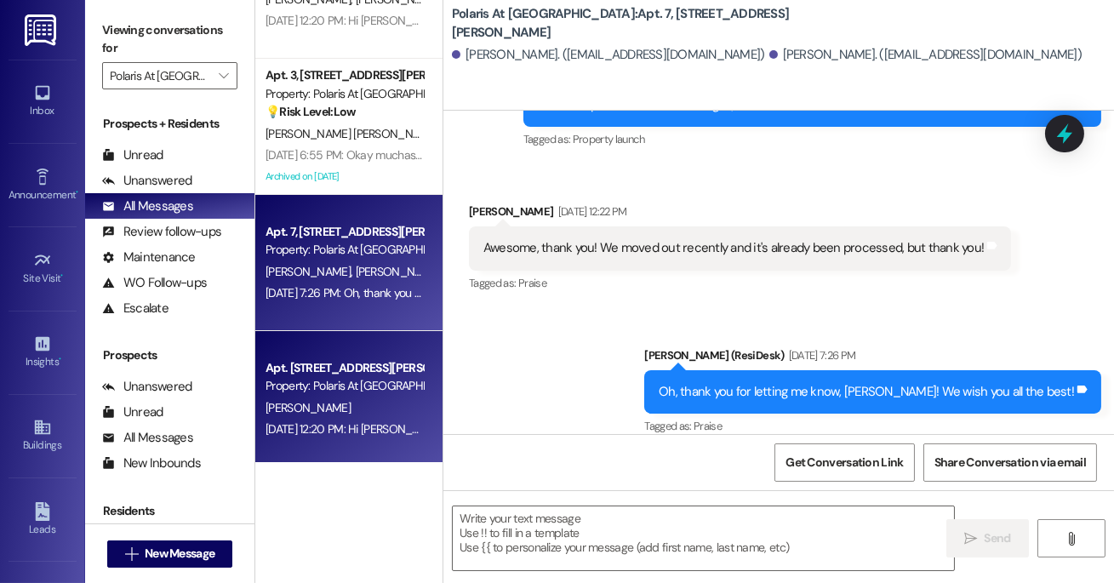
click at [365, 380] on div "Property: Polaris At [GEOGRAPHIC_DATA]" at bounding box center [344, 386] width 157 height 18
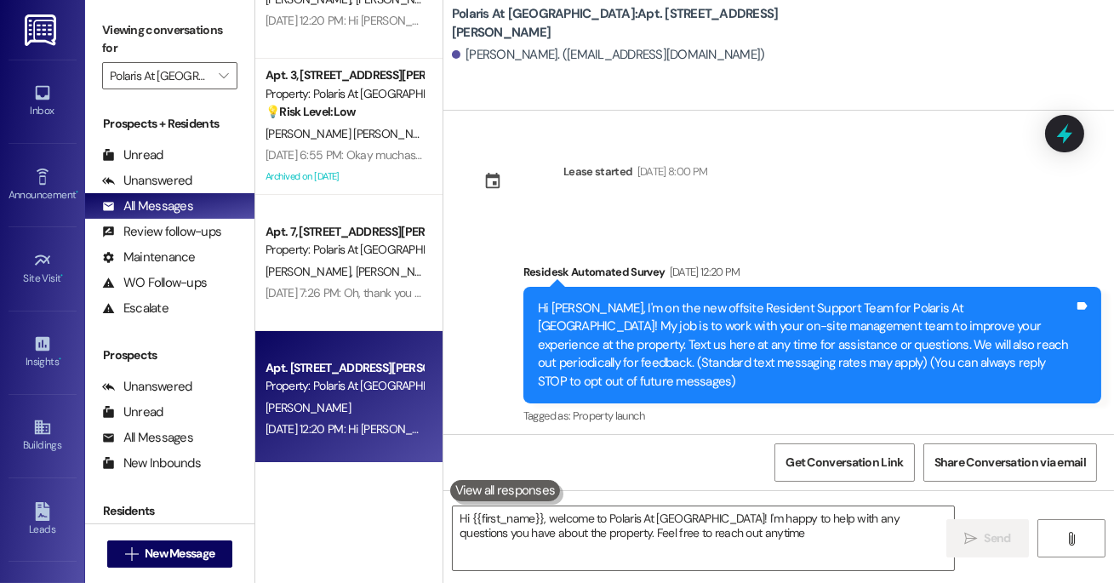
type textarea "Hi {{first_name}}, welcome to Polaris At [GEOGRAPHIC_DATA]! I'm happy to help w…"
click at [45, 271] on div "Site Visit •" at bounding box center [42, 278] width 85 height 17
